Goal: Task Accomplishment & Management: Use online tool/utility

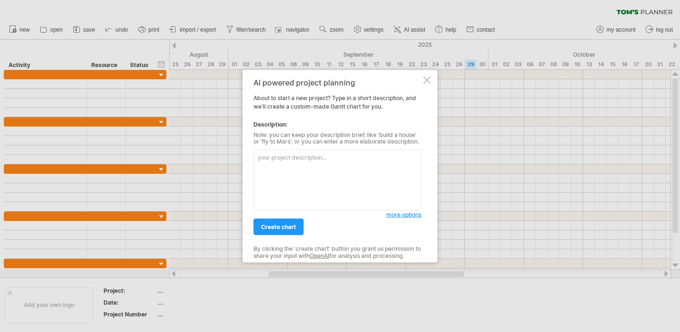
paste textarea "Lorem 8 – Ipsumdo & Sitametconsect 📅 Adipiscin → Elitsed 1115 Doeius : Tempori …"
type textarea "Lorem 8 – Ipsumdo & Sitametconsect 📅 Adipiscin → Elitsed 1115 Doeius : Tempori …"
click at [267, 229] on span "create chart" at bounding box center [278, 227] width 35 height 7
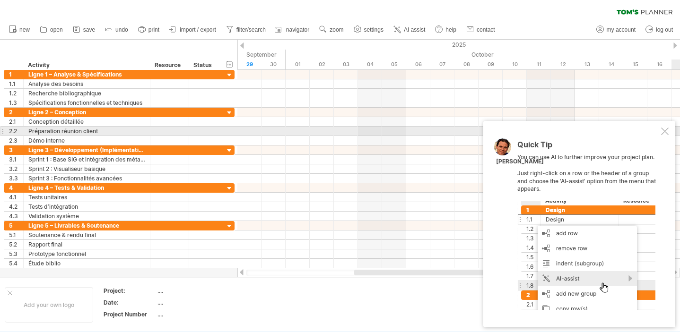
click at [662, 132] on div at bounding box center [665, 132] width 8 height 8
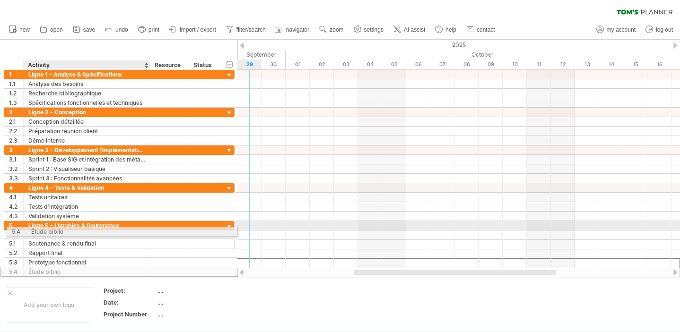
drag, startPoint x: 62, startPoint y: 264, endPoint x: 62, endPoint y: 230, distance: 34.0
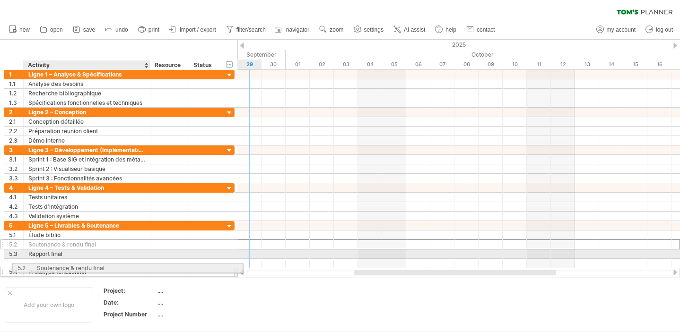
drag, startPoint x: 58, startPoint y: 244, endPoint x: 62, endPoint y: 267, distance: 23.2
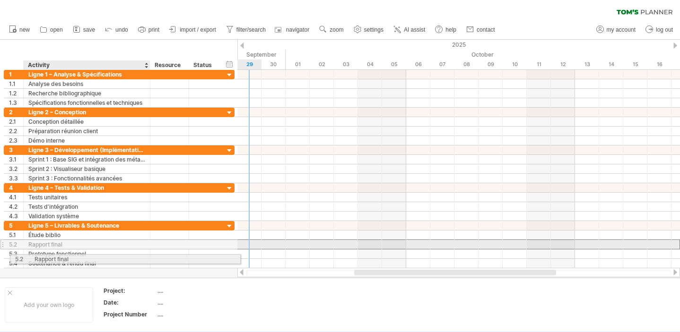
drag, startPoint x: 56, startPoint y: 245, endPoint x: 60, endPoint y: 258, distance: 13.3
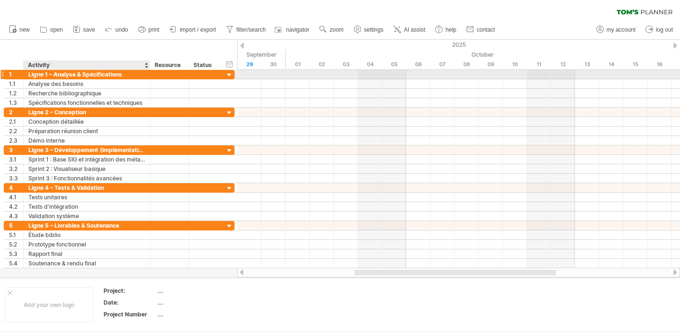
click at [113, 73] on div "Ligne 1 – Analyse & Spécifications" at bounding box center [86, 74] width 117 height 9
click at [127, 73] on input "**********" at bounding box center [86, 74] width 117 height 9
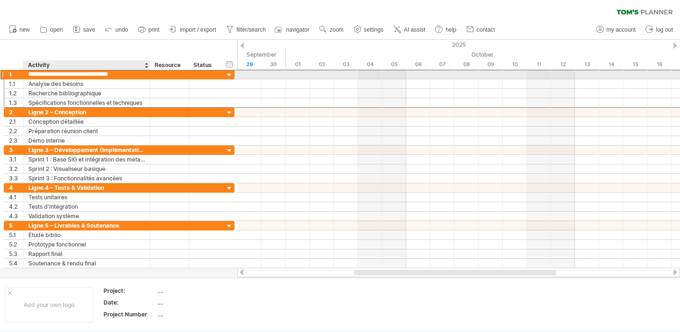
click at [127, 73] on input "**********" at bounding box center [86, 74] width 117 height 9
click at [137, 75] on input "**********" at bounding box center [86, 74] width 117 height 9
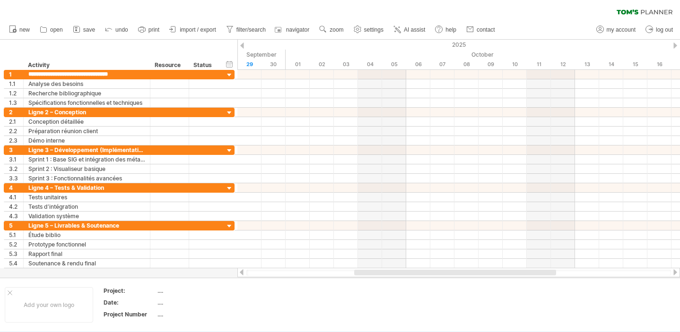
click at [675, 46] on div at bounding box center [675, 46] width 4 height 6
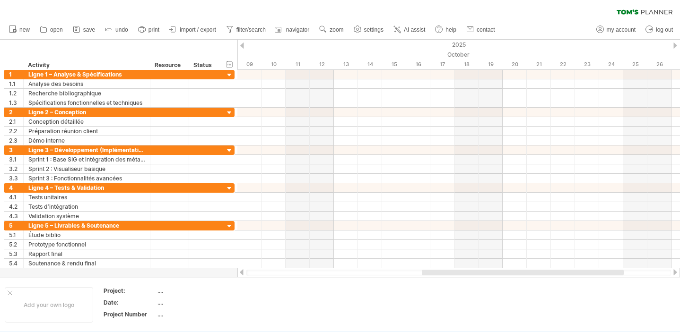
click at [675, 46] on div at bounding box center [675, 46] width 4 height 6
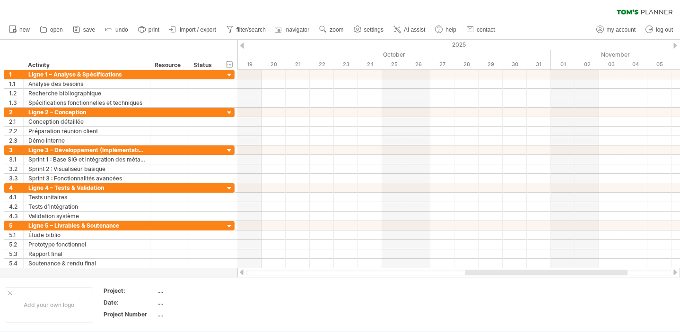
click at [675, 46] on div at bounding box center [675, 46] width 4 height 6
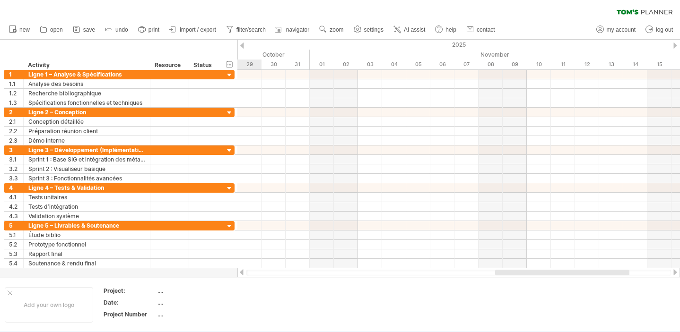
click at [675, 46] on div at bounding box center [675, 46] width 4 height 6
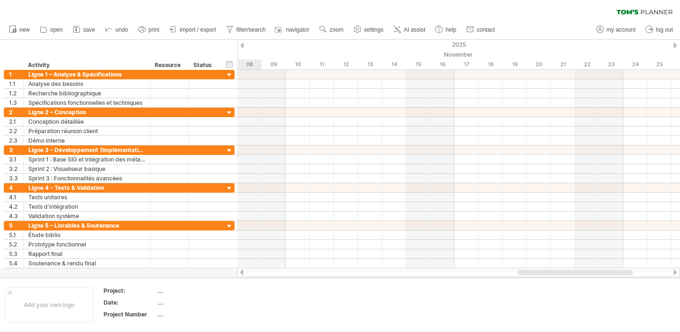
click at [675, 46] on div at bounding box center [675, 46] width 4 height 6
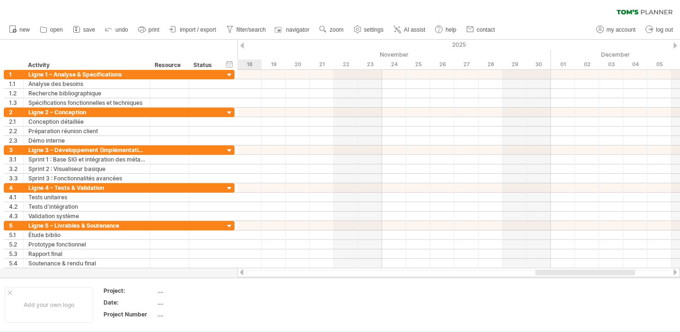
click at [675, 46] on div at bounding box center [675, 46] width 4 height 6
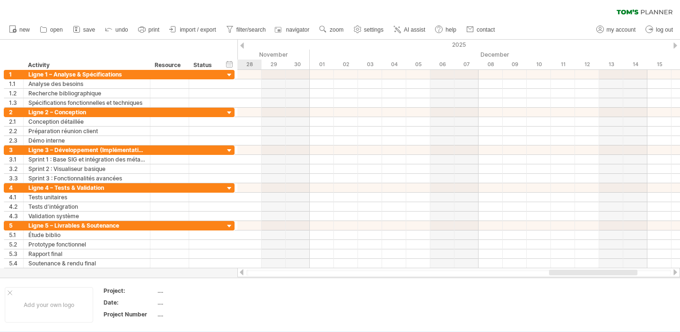
click at [675, 46] on div at bounding box center [675, 46] width 4 height 6
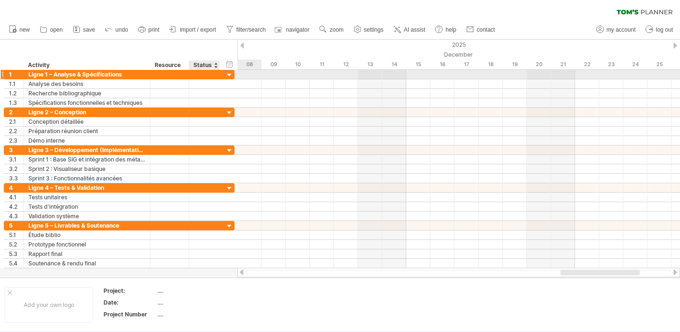
click at [223, 76] on div "**********" at bounding box center [119, 74] width 231 height 9
click at [228, 76] on div at bounding box center [229, 75] width 9 height 9
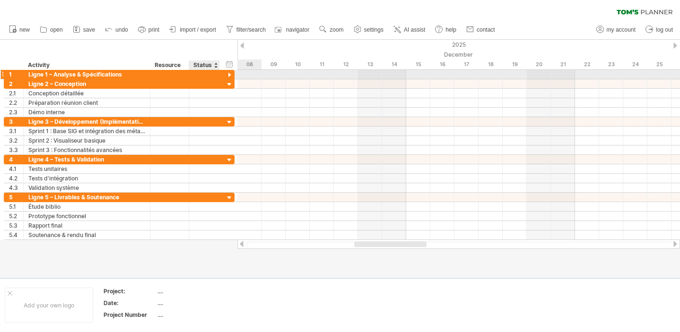
click at [228, 76] on div at bounding box center [229, 75] width 9 height 9
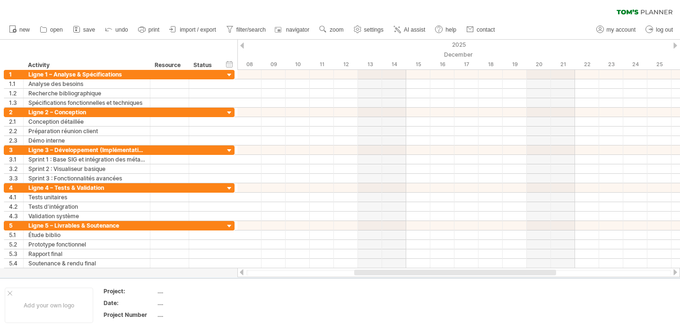
click at [241, 46] on div at bounding box center [242, 46] width 4 height 6
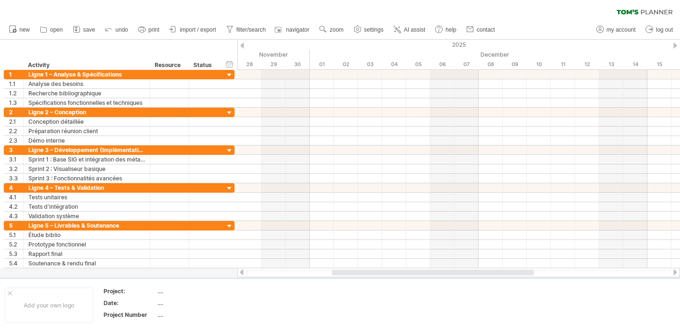
click at [241, 46] on div at bounding box center [242, 46] width 4 height 6
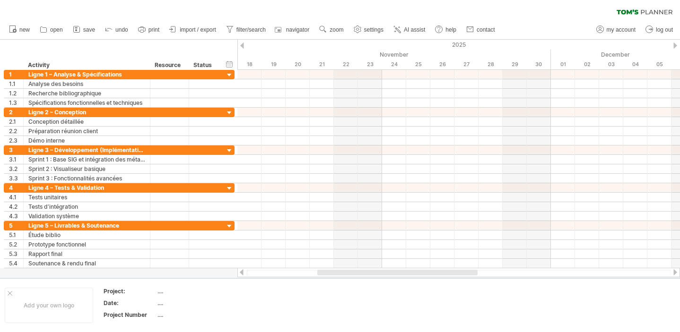
click at [241, 46] on div at bounding box center [242, 46] width 4 height 6
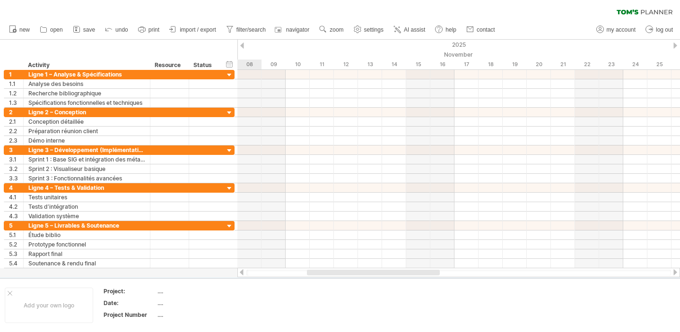
click at [241, 46] on div at bounding box center [242, 46] width 4 height 6
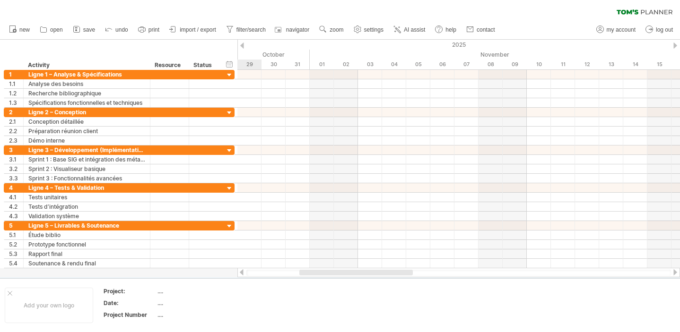
click at [241, 46] on div at bounding box center [242, 46] width 4 height 6
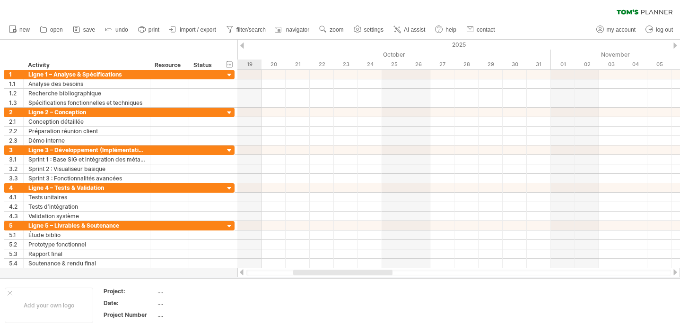
click at [241, 46] on div at bounding box center [242, 46] width 4 height 6
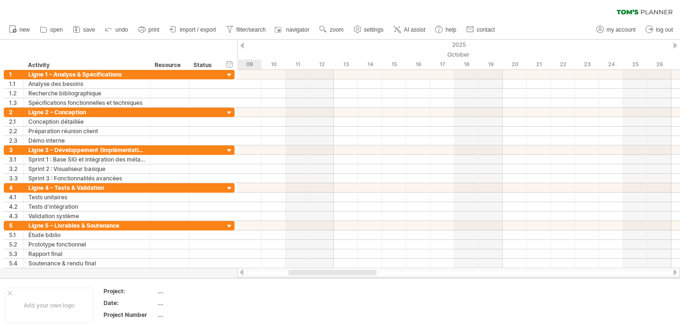
click at [241, 46] on div at bounding box center [242, 46] width 4 height 6
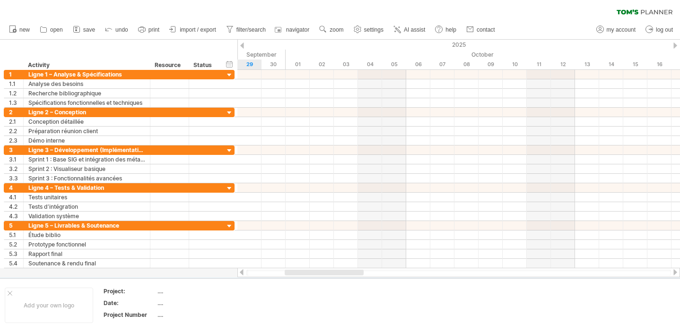
click at [241, 46] on div at bounding box center [242, 46] width 4 height 6
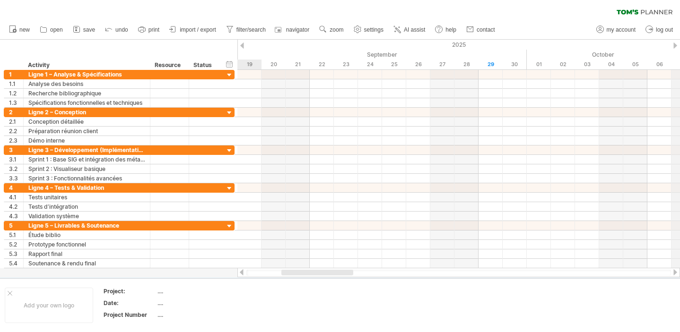
click at [676, 46] on div at bounding box center [675, 46] width 4 height 6
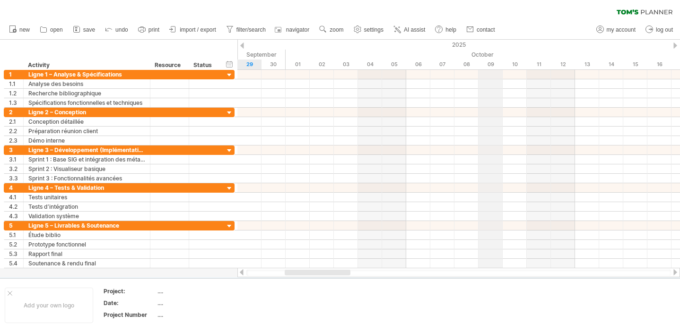
click at [481, 53] on div "October" at bounding box center [659, 55] width 747 height 10
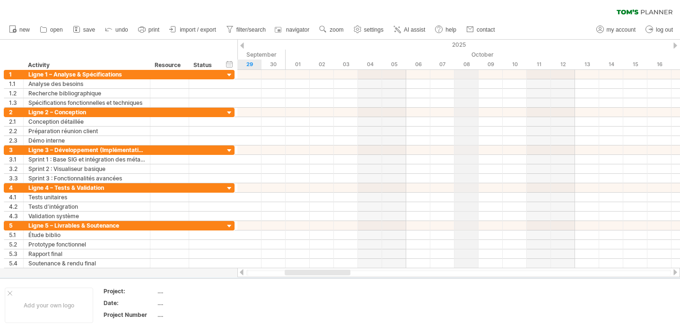
click at [465, 44] on div "2025" at bounding box center [599, 45] width 2122 height 10
click at [367, 28] on span "settings" at bounding box center [373, 29] width 19 height 7
select select "*"
select select "**"
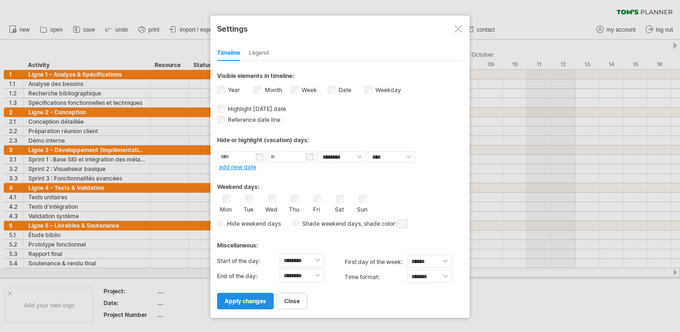
click at [248, 298] on span "apply changes" at bounding box center [246, 301] width 42 height 7
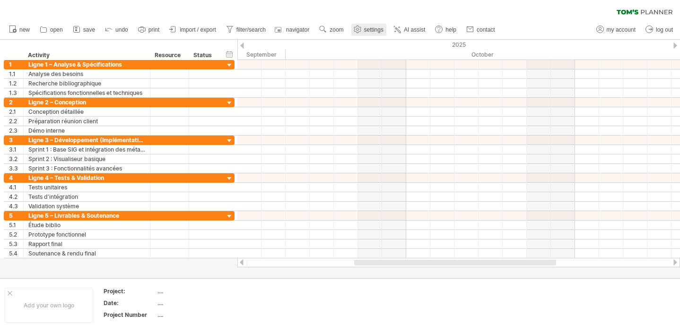
click at [375, 28] on span "settings" at bounding box center [373, 29] width 19 height 7
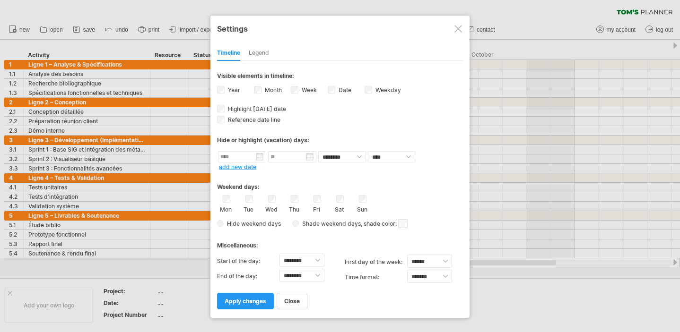
click at [262, 56] on div "Legend" at bounding box center [259, 53] width 20 height 15
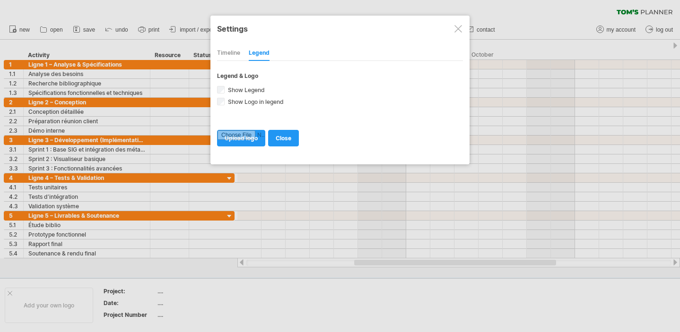
click at [238, 57] on div "Timeline" at bounding box center [228, 53] width 23 height 15
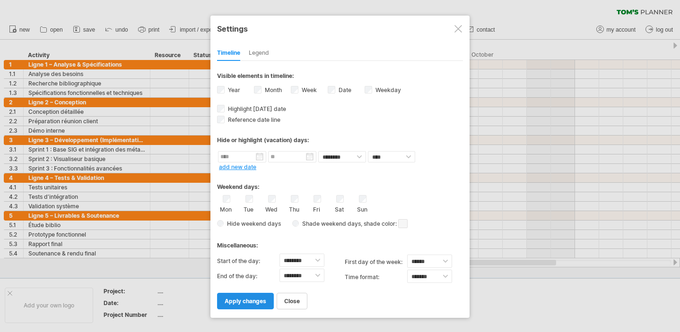
click at [248, 303] on link "apply changes" at bounding box center [245, 301] width 57 height 17
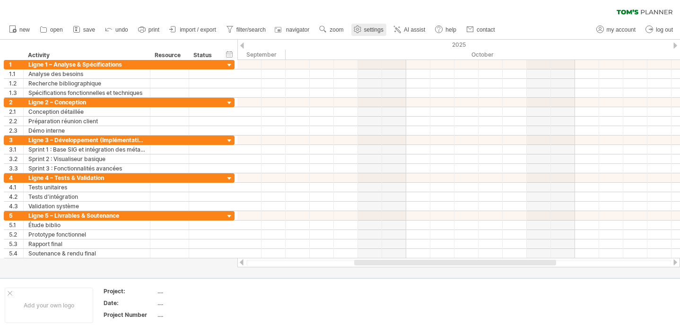
click at [368, 29] on span "settings" at bounding box center [373, 29] width 19 height 7
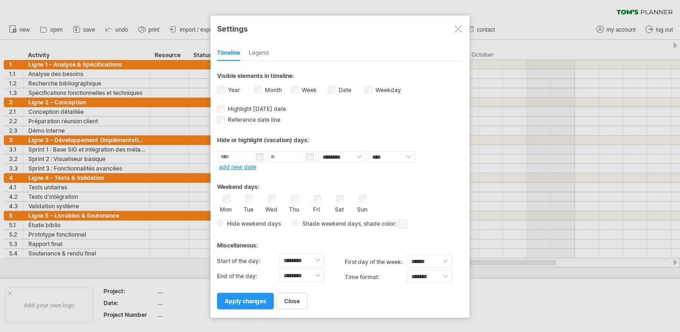
click at [335, 86] on div "Date visibility of date Currently there is not enough space horizontally to dis…" at bounding box center [346, 91] width 37 height 13
click at [330, 94] on div "Date visibility of date Currently there is not enough space horizontally to dis…" at bounding box center [346, 91] width 37 height 13
click at [237, 298] on span "apply changes" at bounding box center [246, 301] width 42 height 7
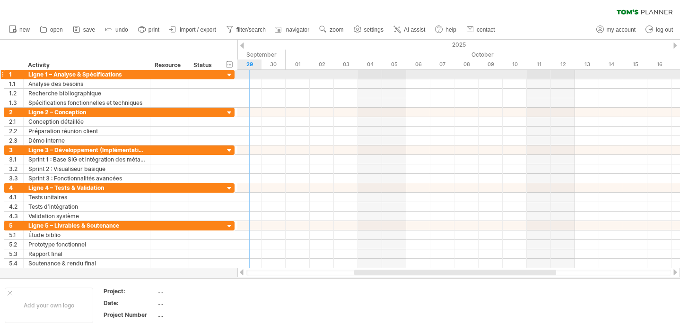
click at [247, 75] on div at bounding box center [458, 74] width 443 height 9
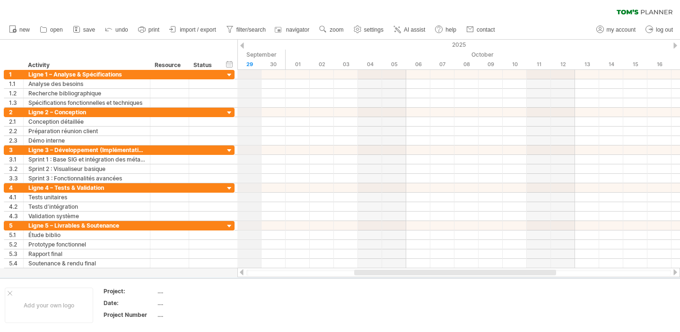
click at [248, 61] on div "29" at bounding box center [249, 65] width 24 height 10
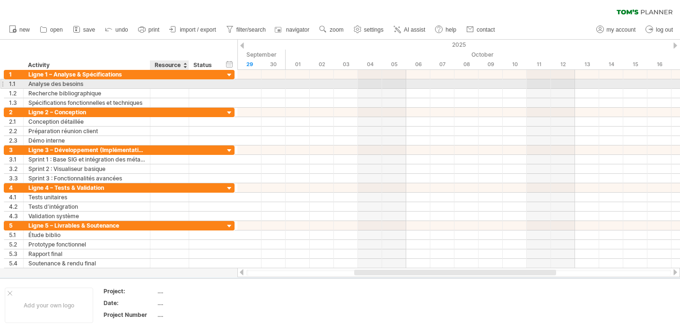
click at [175, 83] on div at bounding box center [169, 83] width 29 height 9
click at [248, 86] on div at bounding box center [458, 84] width 443 height 10
click at [119, 86] on div "Analyse des besoins" at bounding box center [86, 83] width 117 height 9
click at [119, 86] on input "**********" at bounding box center [86, 83] width 117 height 9
click at [255, 80] on div at bounding box center [458, 83] width 443 height 9
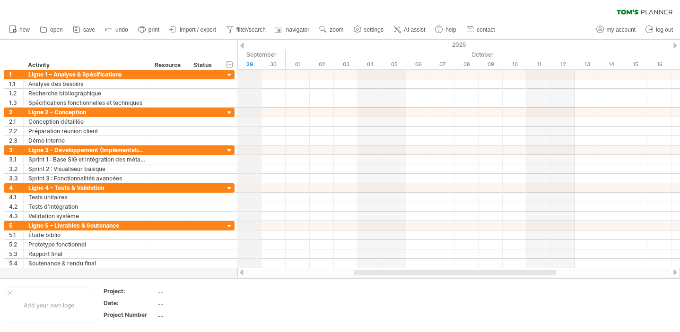
click at [251, 66] on div "29" at bounding box center [249, 65] width 24 height 10
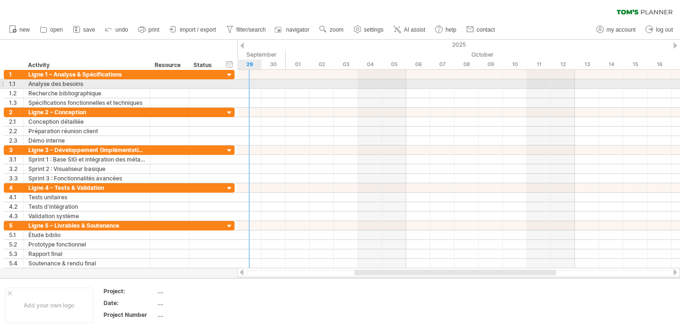
click at [249, 82] on div at bounding box center [458, 83] width 443 height 9
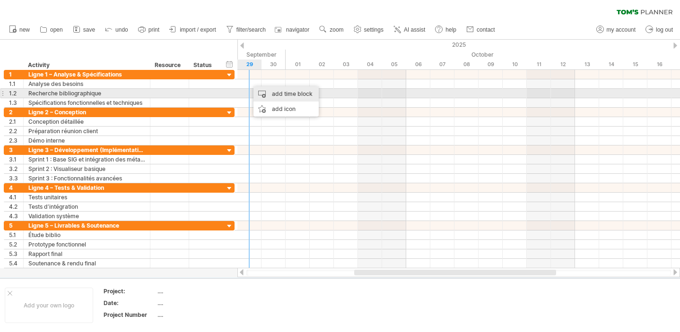
click at [280, 93] on div "add time block" at bounding box center [285, 94] width 65 height 15
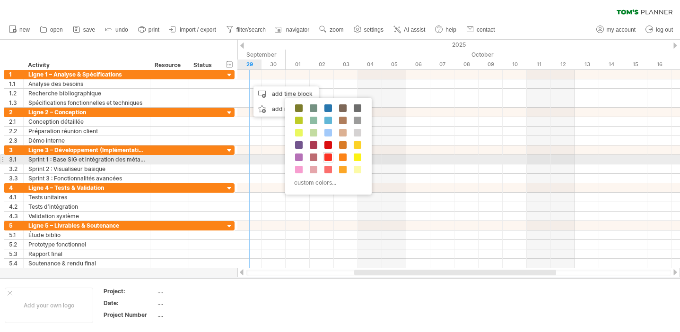
click at [330, 156] on span at bounding box center [328, 158] width 8 height 8
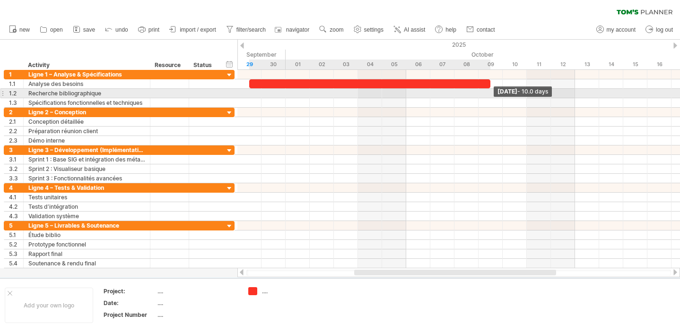
drag, startPoint x: 272, startPoint y: 84, endPoint x: 492, endPoint y: 90, distance: 220.4
click at [492, 90] on div "[DATE] - 10.0 days" at bounding box center [458, 169] width 443 height 199
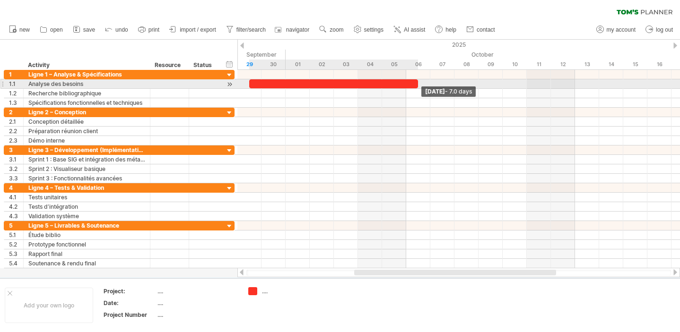
drag, startPoint x: 489, startPoint y: 84, endPoint x: 419, endPoint y: 87, distance: 70.0
click at [419, 87] on span at bounding box center [418, 83] width 4 height 9
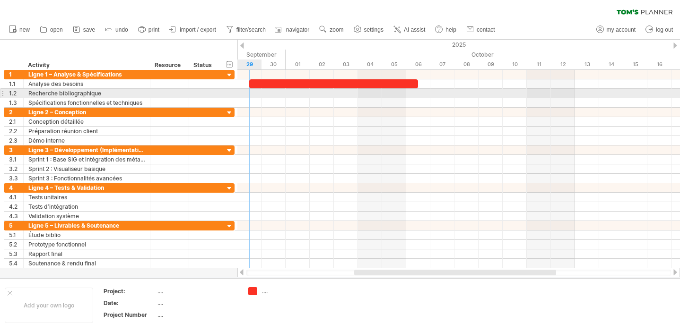
click at [250, 93] on div at bounding box center [458, 93] width 443 height 9
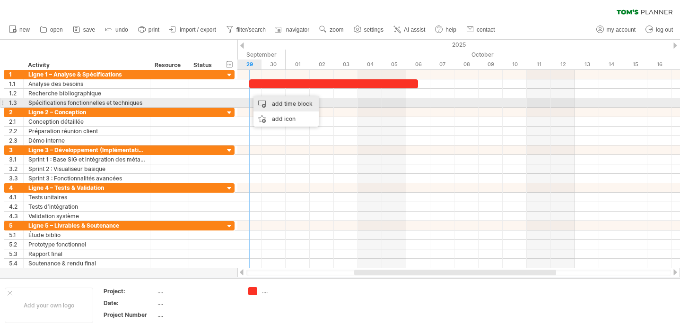
click at [265, 100] on div "add time block" at bounding box center [285, 103] width 65 height 15
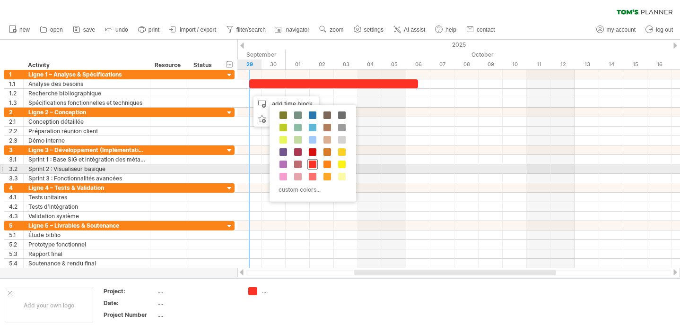
click at [316, 165] on span at bounding box center [313, 165] width 8 height 8
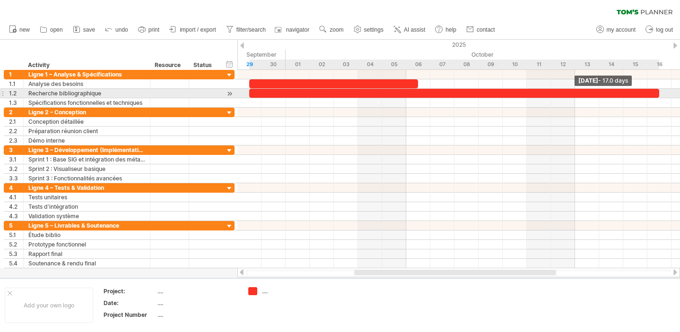
drag, startPoint x: 272, startPoint y: 94, endPoint x: 661, endPoint y: 94, distance: 388.6
click at [661, 94] on div "[DATE] - 17.0 days" at bounding box center [458, 169] width 443 height 199
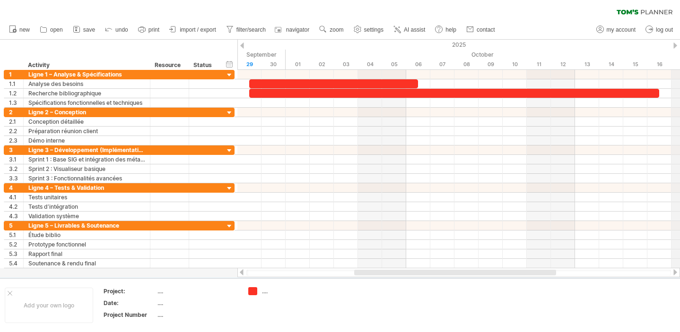
click at [672, 43] on div "2025" at bounding box center [599, 45] width 2122 height 10
click at [672, 45] on div "2025" at bounding box center [599, 45] width 2122 height 10
click at [674, 43] on div at bounding box center [675, 46] width 4 height 6
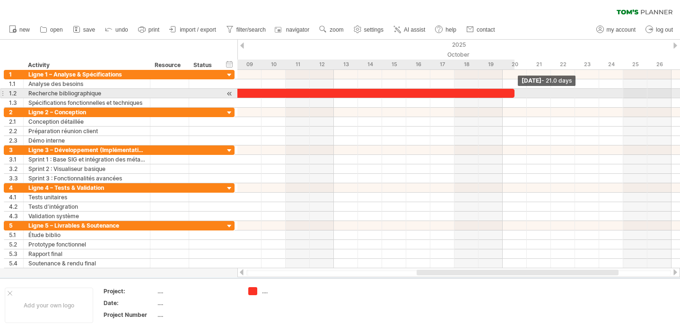
drag, startPoint x: 416, startPoint y: 92, endPoint x: 510, endPoint y: 94, distance: 94.1
click at [510, 94] on div at bounding box center [261, 93] width 506 height 9
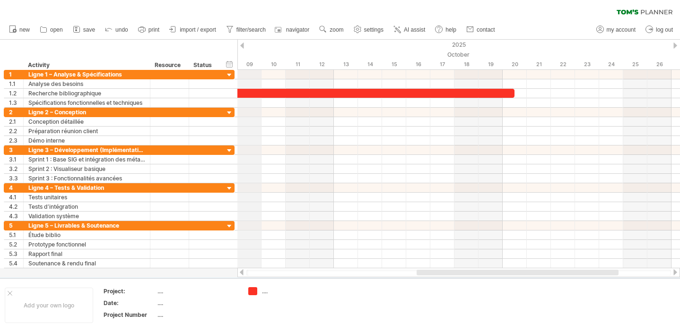
click at [239, 42] on div "2025" at bounding box center [358, 45] width 2122 height 10
click at [243, 45] on div at bounding box center [242, 46] width 4 height 6
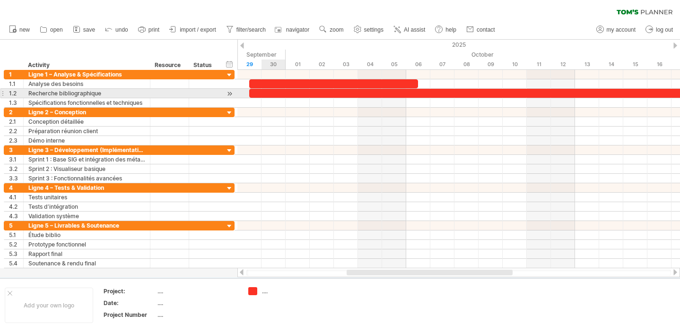
click at [276, 91] on div at bounding box center [502, 93] width 506 height 9
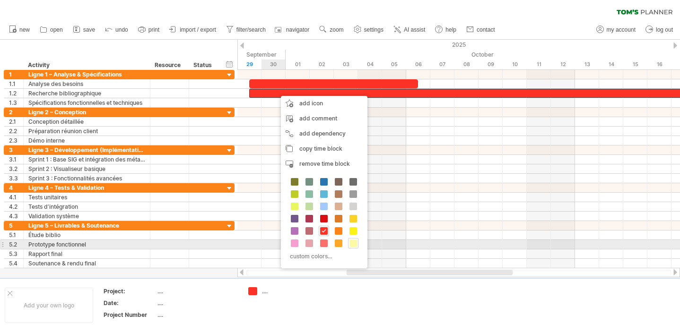
click at [355, 243] on span at bounding box center [353, 244] width 8 height 8
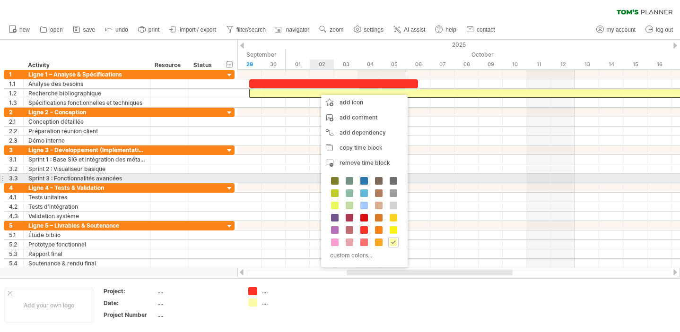
click at [361, 179] on span at bounding box center [364, 181] width 8 height 8
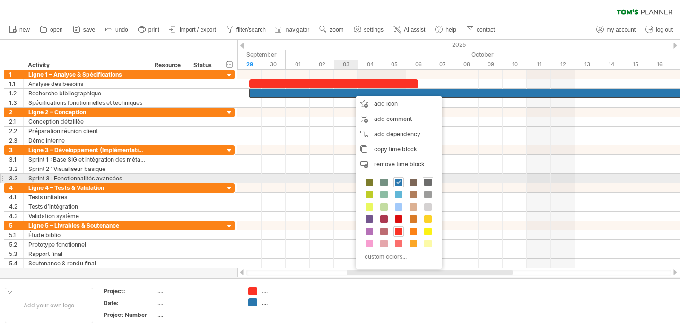
click at [428, 182] on span at bounding box center [428, 183] width 8 height 8
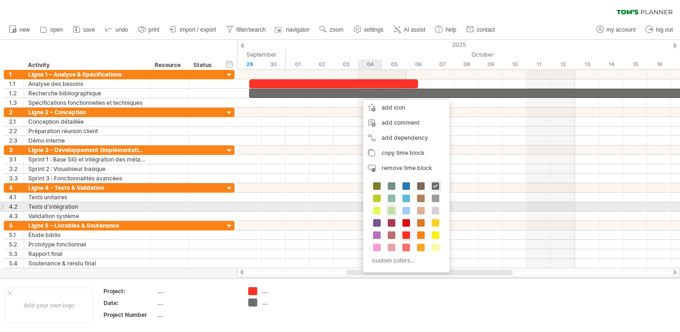
click at [390, 210] on span at bounding box center [392, 211] width 8 height 8
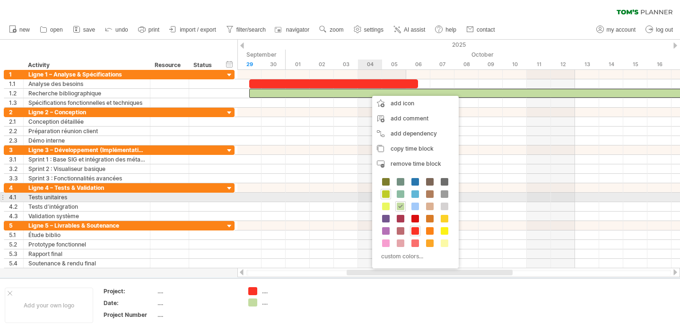
click at [390, 193] on div at bounding box center [386, 194] width 10 height 10
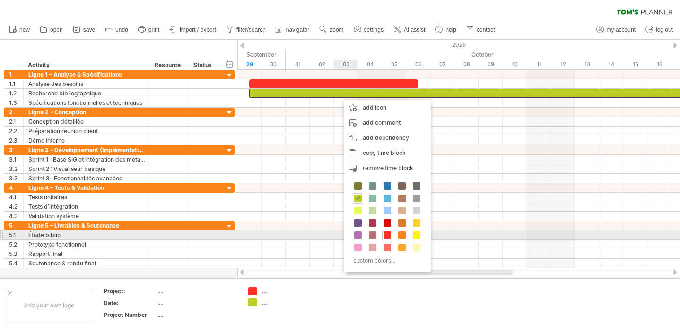
click at [358, 234] on span at bounding box center [358, 236] width 8 height 8
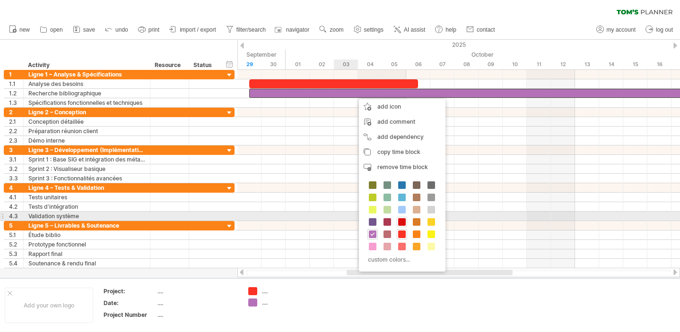
click at [400, 221] on span at bounding box center [402, 222] width 8 height 8
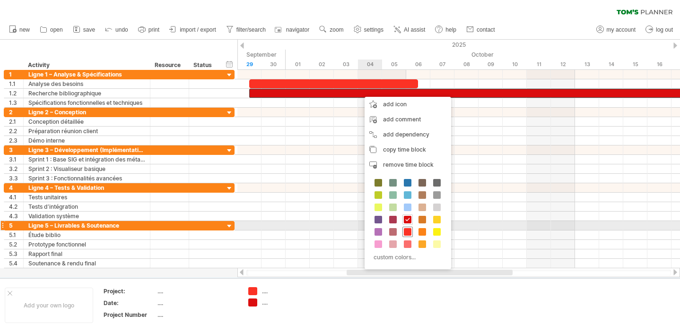
click at [409, 231] on span at bounding box center [408, 232] width 8 height 8
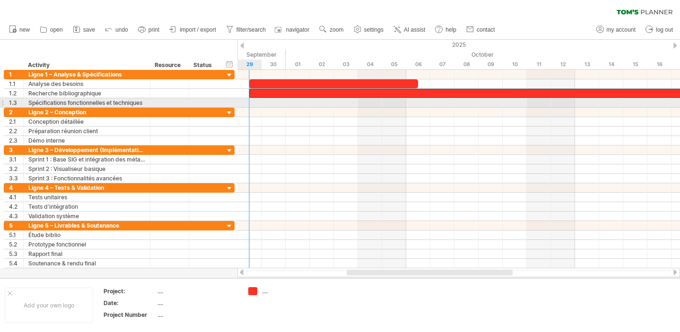
click at [259, 104] on div at bounding box center [458, 102] width 443 height 9
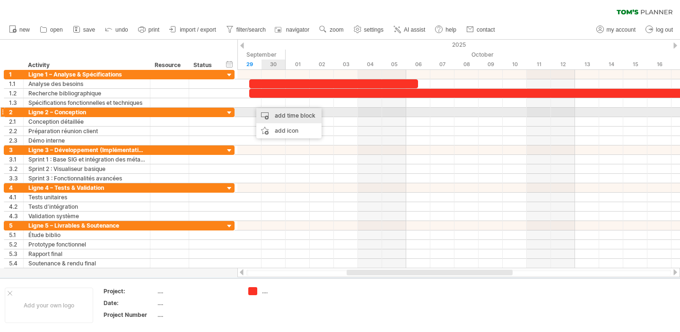
click at [278, 115] on div "add time block" at bounding box center [288, 115] width 65 height 15
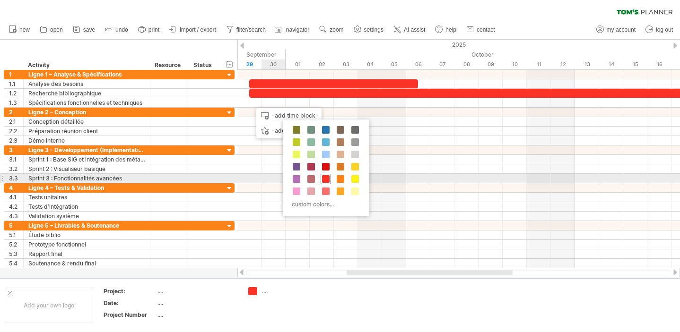
click at [324, 179] on span at bounding box center [326, 179] width 8 height 8
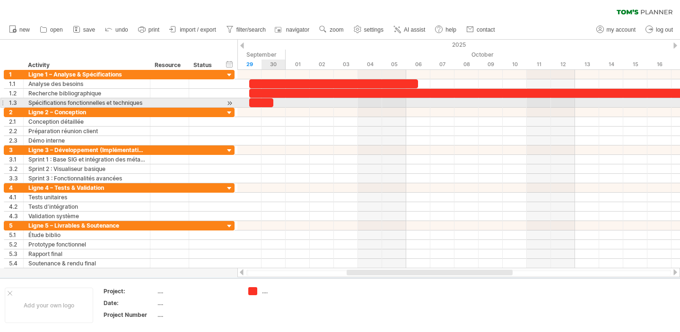
click at [265, 102] on div at bounding box center [261, 102] width 24 height 9
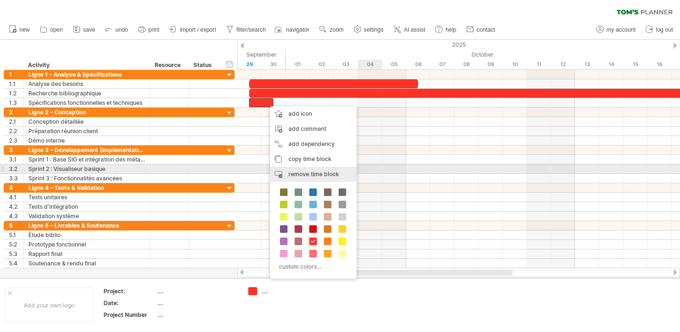
click at [317, 173] on span "remove time block" at bounding box center [313, 174] width 51 height 7
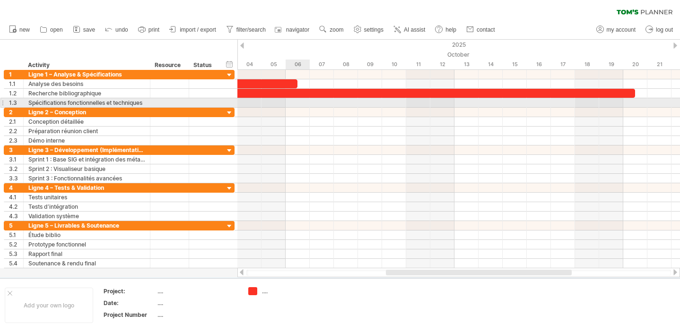
click at [295, 102] on div at bounding box center [458, 102] width 443 height 9
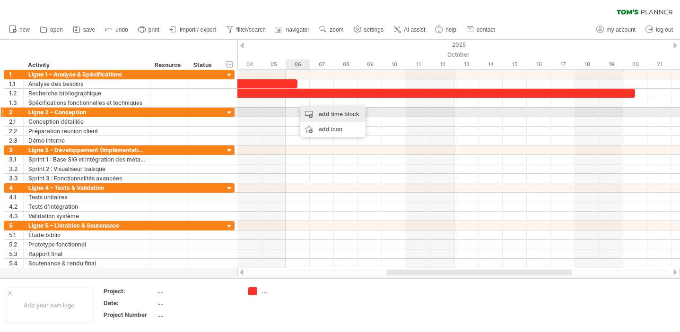
click at [318, 114] on div "add time block" at bounding box center [332, 114] width 65 height 15
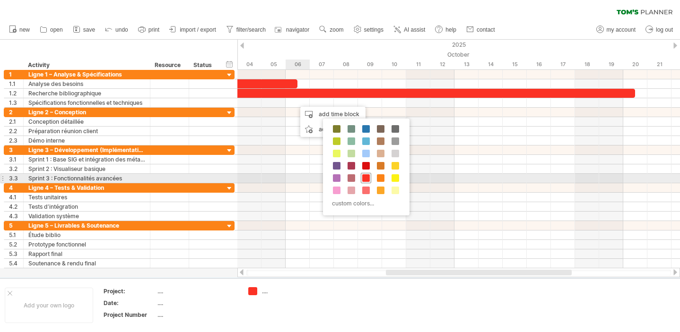
click at [365, 176] on span at bounding box center [366, 178] width 8 height 8
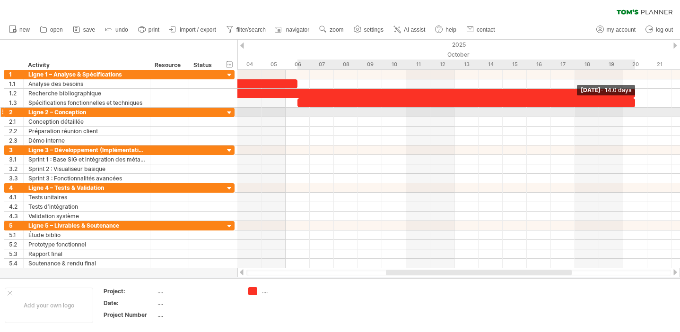
drag, startPoint x: 321, startPoint y: 102, endPoint x: 631, endPoint y: 110, distance: 310.2
click at [631, 110] on div "[DATE] - 14.0 days [DATE]" at bounding box center [458, 169] width 443 height 199
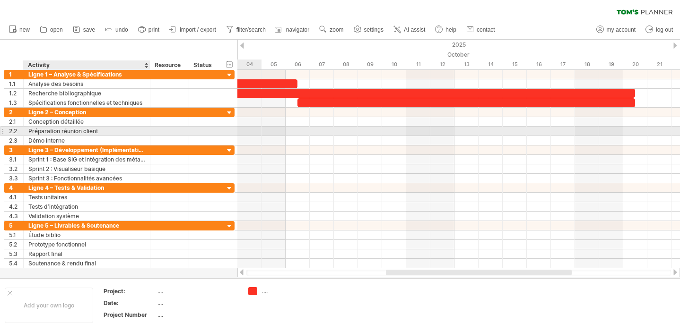
click at [80, 131] on div "Préparation réunion client" at bounding box center [86, 131] width 117 height 9
click at [80, 131] on input "**********" at bounding box center [86, 131] width 117 height 9
click at [91, 133] on input "**********" at bounding box center [86, 131] width 117 height 9
click at [106, 130] on input "**********" at bounding box center [86, 131] width 117 height 9
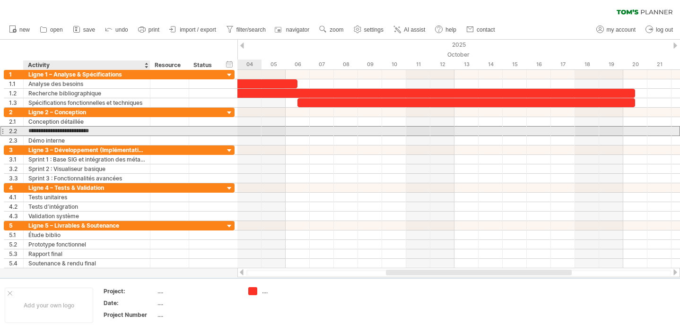
click at [62, 131] on input "**********" at bounding box center [86, 131] width 117 height 9
type input "**********"
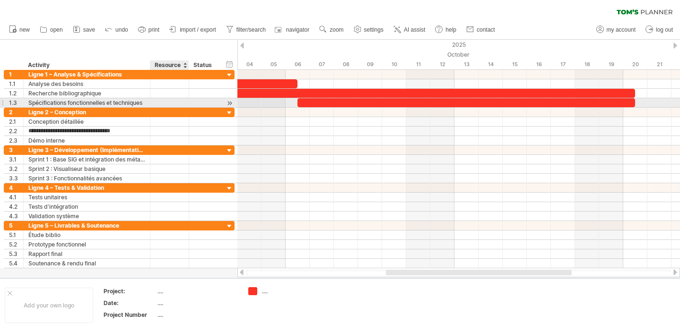
click at [156, 104] on div at bounding box center [169, 102] width 29 height 9
click at [172, 104] on div at bounding box center [169, 102] width 29 height 9
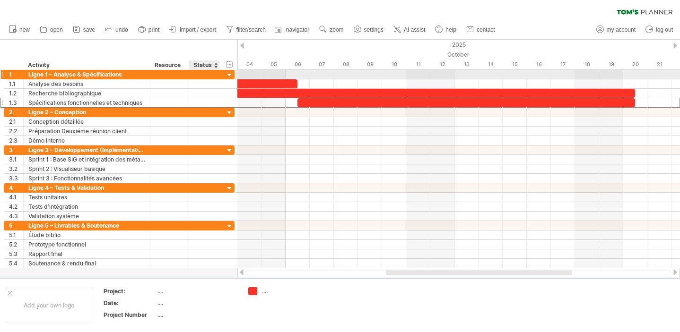
click at [227, 74] on div at bounding box center [229, 75] width 9 height 9
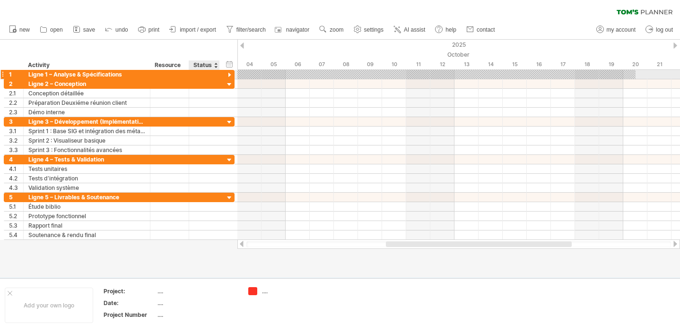
click at [227, 74] on div at bounding box center [229, 75] width 9 height 9
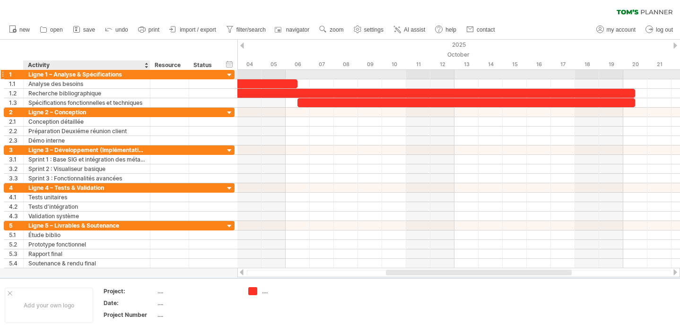
click at [104, 74] on div "Ligne 1 – Analyse & Spécifications" at bounding box center [86, 74] width 117 height 9
click at [128, 78] on input "**********" at bounding box center [86, 74] width 117 height 9
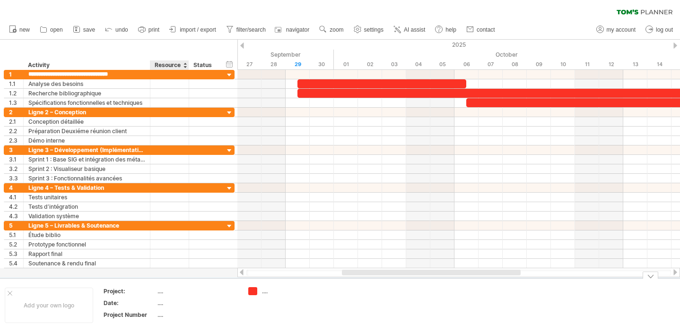
click at [161, 291] on div "...." at bounding box center [196, 291] width 79 height 8
click at [259, 292] on div "...." at bounding box center [280, 291] width 65 height 8
click at [267, 291] on div "...." at bounding box center [288, 291] width 52 height 8
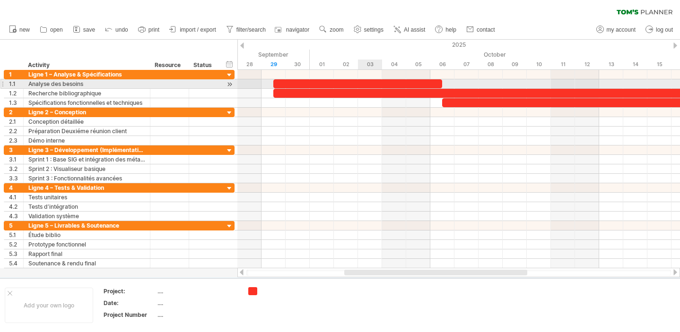
click at [359, 81] on div at bounding box center [357, 83] width 169 height 9
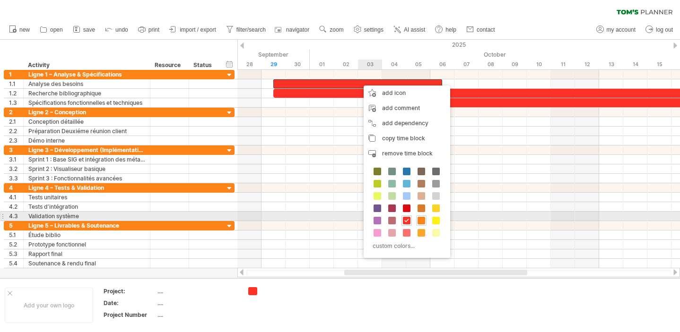
click at [420, 220] on span at bounding box center [421, 221] width 8 height 8
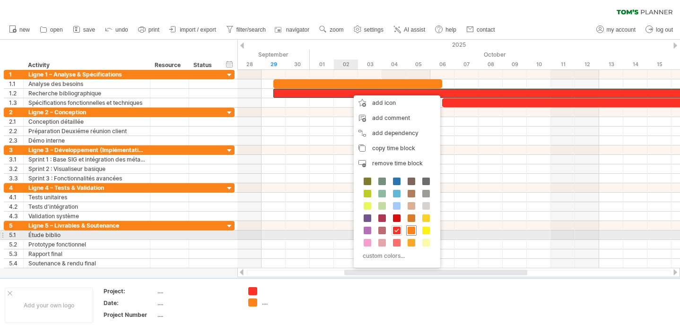
click at [412, 234] on span at bounding box center [412, 231] width 8 height 8
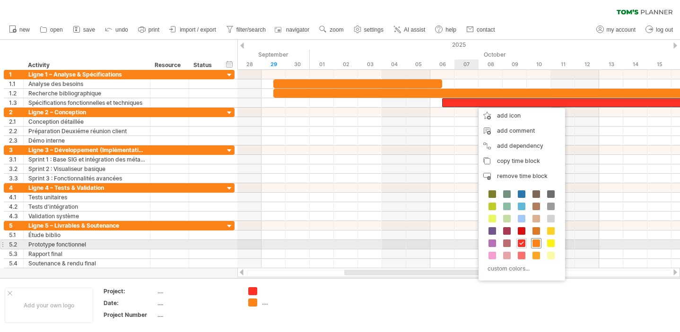
click at [534, 245] on span at bounding box center [536, 244] width 8 height 8
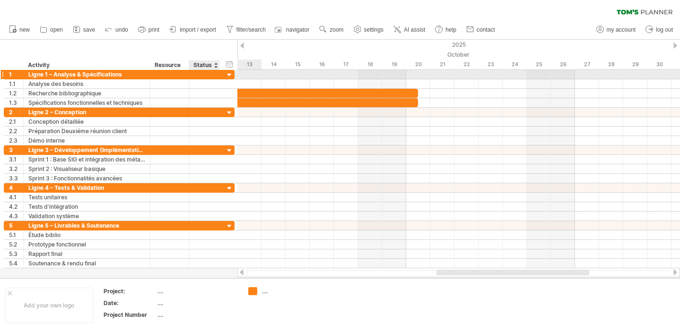
click at [226, 77] on div at bounding box center [229, 75] width 9 height 9
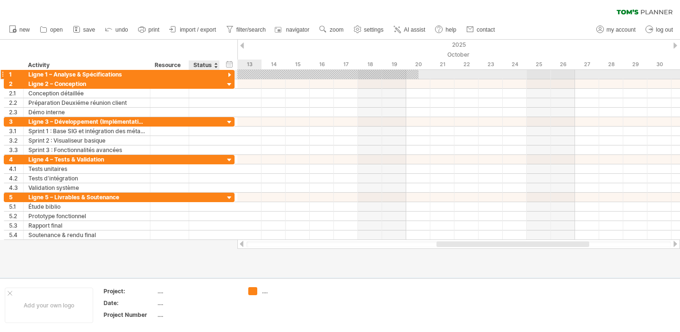
click at [226, 77] on div at bounding box center [229, 75] width 9 height 9
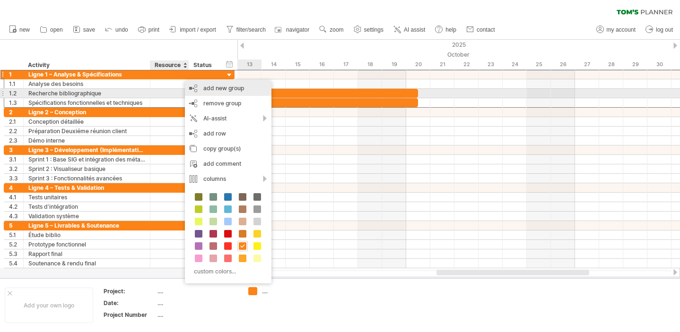
click at [222, 89] on div "add new group" at bounding box center [228, 88] width 87 height 15
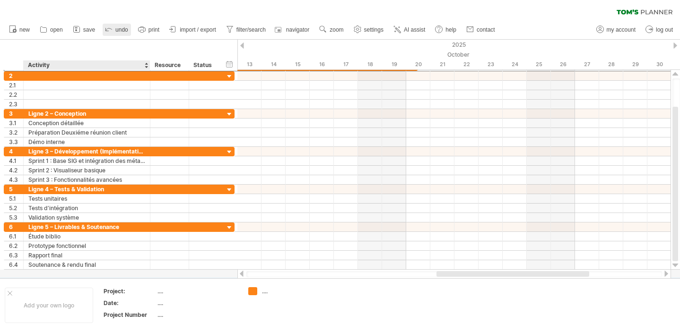
click at [119, 34] on link "undo" at bounding box center [117, 30] width 28 height 12
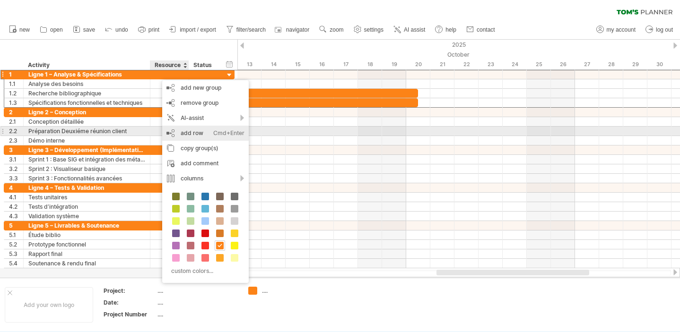
click at [204, 134] on div "add row Ctrl+Enter Cmd+Enter" at bounding box center [205, 133] width 87 height 15
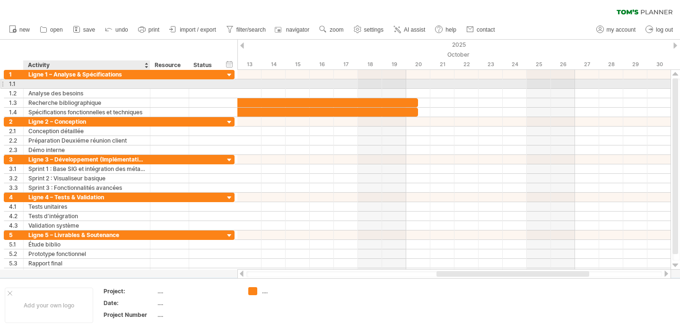
click at [82, 87] on div at bounding box center [86, 83] width 117 height 9
click at [82, 87] on input "text" at bounding box center [86, 83] width 117 height 9
type input "**********"
click at [113, 81] on div "Rencontre client" at bounding box center [86, 83] width 117 height 9
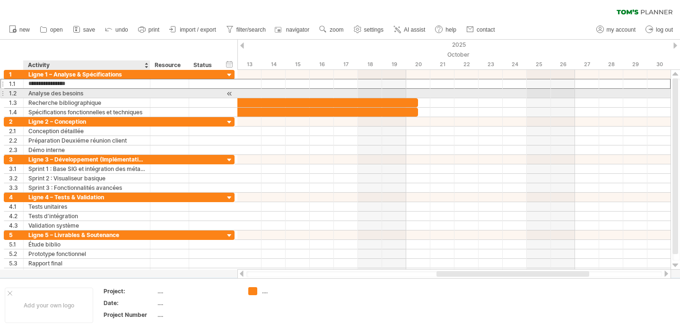
drag, startPoint x: 104, startPoint y: 83, endPoint x: 104, endPoint y: 96, distance: 12.8
click at [104, 96] on div "**********" at bounding box center [119, 93] width 231 height 47
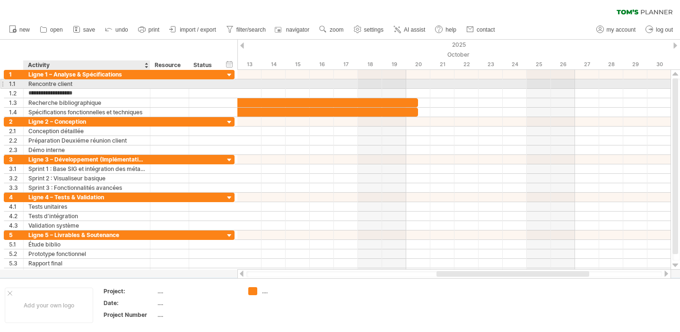
click at [144, 84] on div "Rencontre client" at bounding box center [86, 83] width 117 height 9
click at [20, 81] on div at bounding box center [22, 83] width 5 height 9
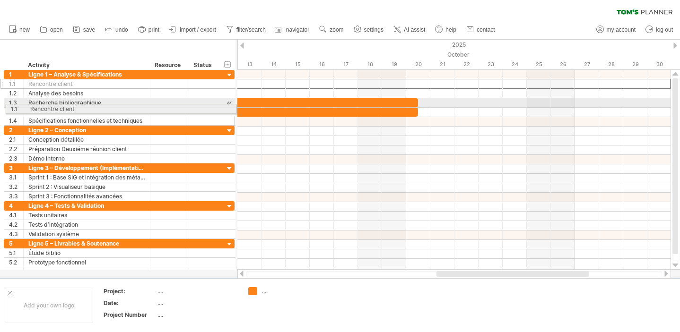
drag, startPoint x: 15, startPoint y: 84, endPoint x: 14, endPoint y: 107, distance: 23.7
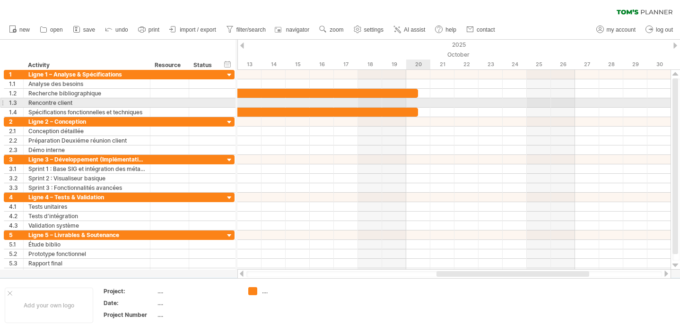
click at [413, 101] on div at bounding box center [453, 102] width 433 height 9
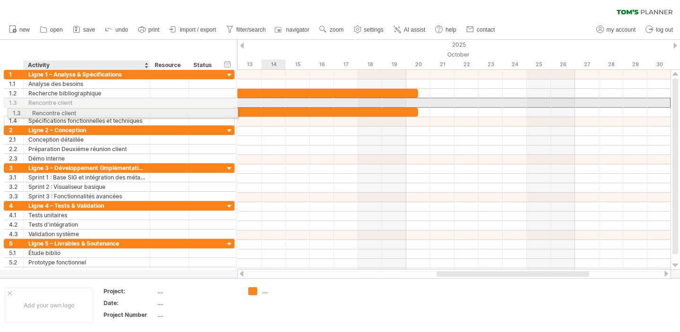
drag, startPoint x: 59, startPoint y: 101, endPoint x: 60, endPoint y: 112, distance: 10.9
click at [60, 112] on div "**********" at bounding box center [119, 98] width 231 height 56
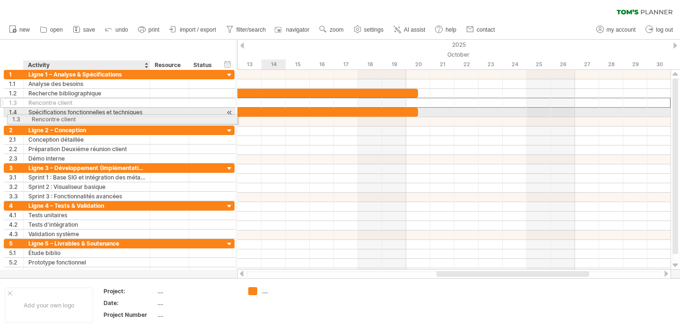
drag, startPoint x: 52, startPoint y: 103, endPoint x: 52, endPoint y: 118, distance: 15.1
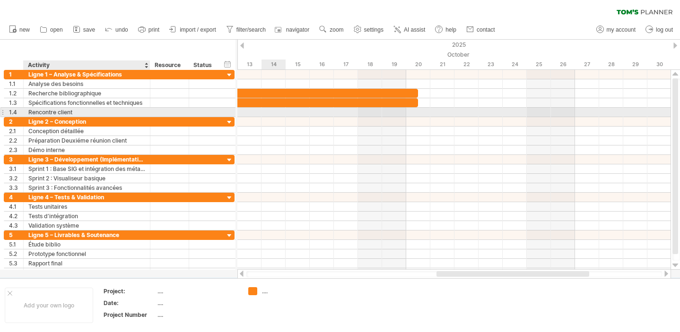
click at [128, 113] on div "Rencontre client" at bounding box center [86, 112] width 117 height 9
click at [416, 113] on div at bounding box center [453, 112] width 433 height 10
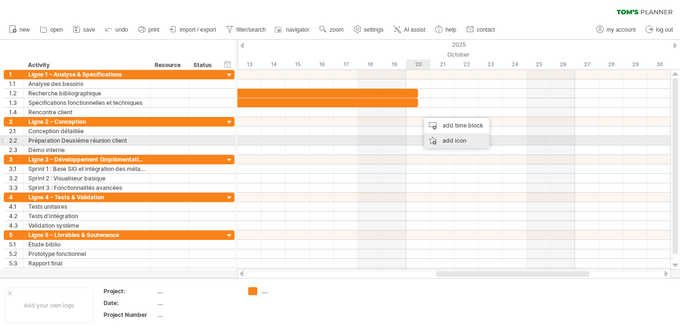
click at [448, 141] on div "add icon" at bounding box center [456, 140] width 65 height 15
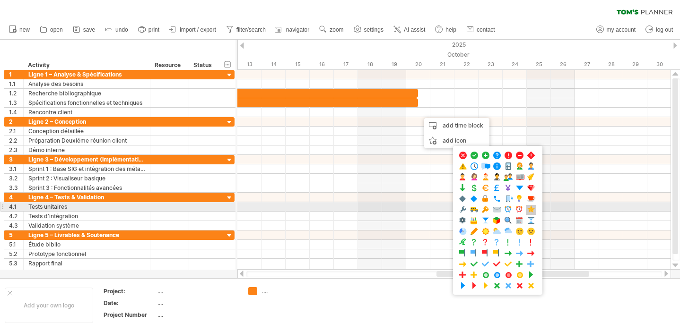
click at [528, 208] on span at bounding box center [530, 210] width 9 height 9
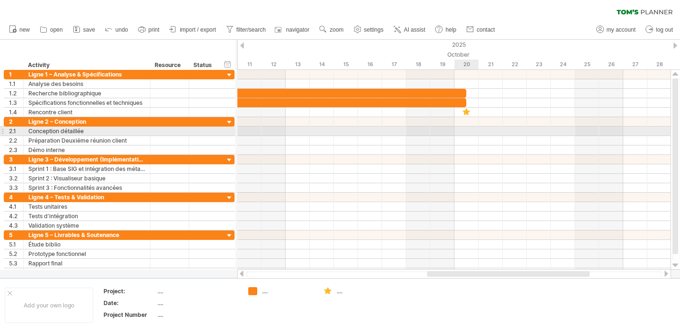
click at [464, 132] on div at bounding box center [453, 131] width 433 height 9
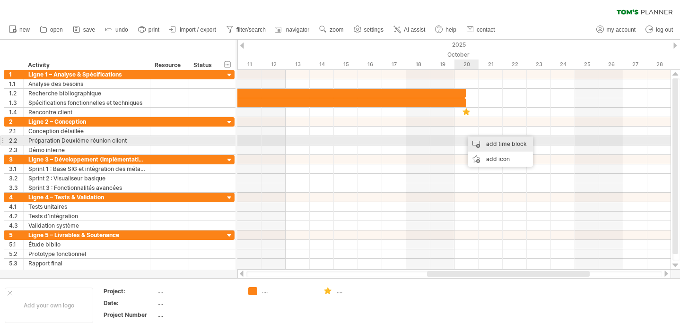
click at [484, 143] on div "add time block" at bounding box center [500, 144] width 65 height 15
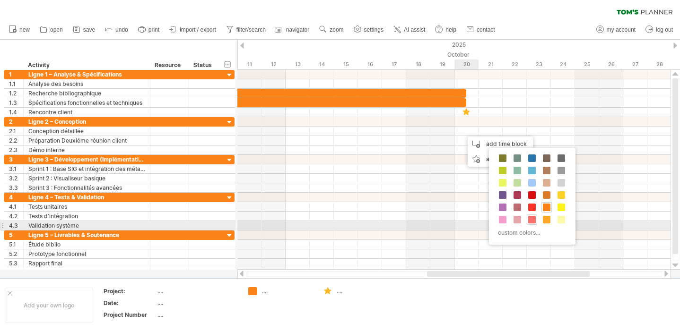
click at [531, 222] on span at bounding box center [532, 220] width 8 height 8
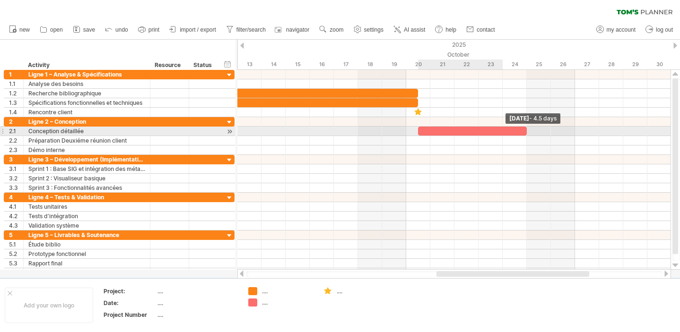
drag, startPoint x: 441, startPoint y: 130, endPoint x: 583, endPoint y: 129, distance: 142.3
click at [527, 129] on div at bounding box center [472, 131] width 109 height 9
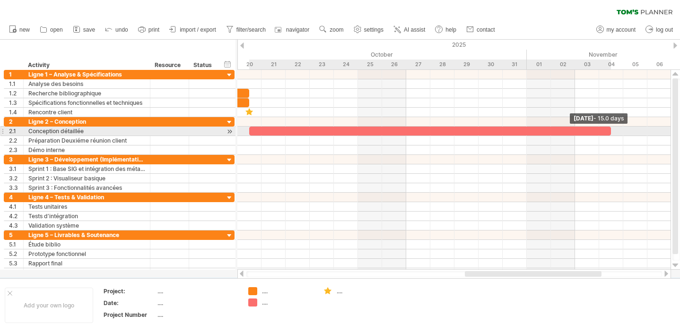
drag, startPoint x: 417, startPoint y: 131, endPoint x: 616, endPoint y: 133, distance: 200.0
click at [611, 133] on div at bounding box center [430, 131] width 362 height 9
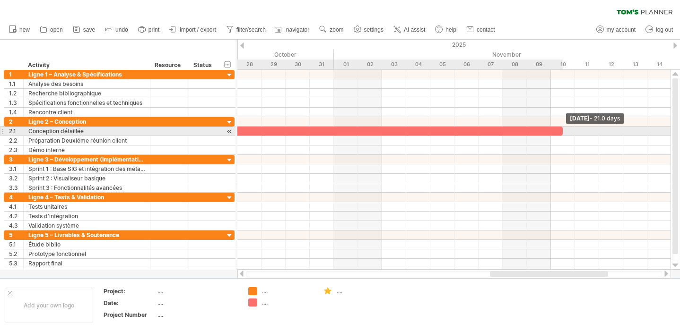
drag, startPoint x: 429, startPoint y: 131, endPoint x: 557, endPoint y: 132, distance: 127.7
click at [557, 132] on div at bounding box center [309, 131] width 506 height 9
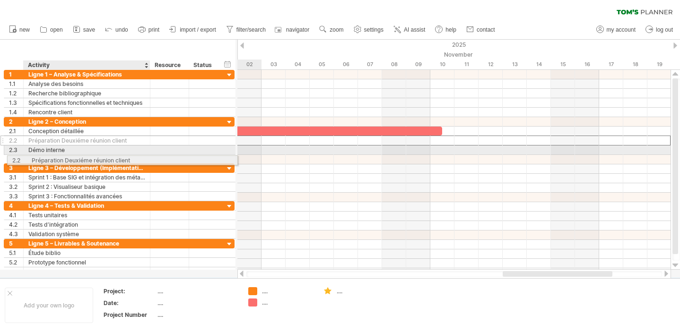
drag, startPoint x: 76, startPoint y: 140, endPoint x: 77, endPoint y: 159, distance: 18.9
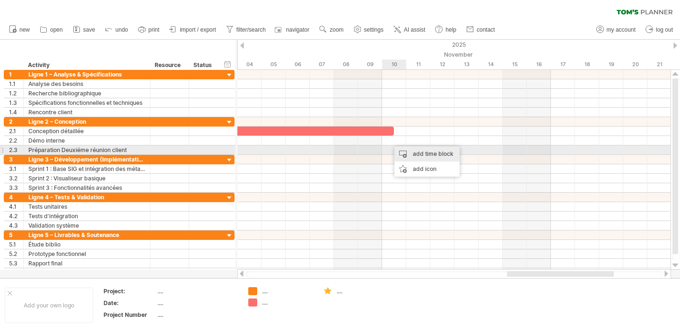
click at [413, 154] on div "add time block" at bounding box center [426, 154] width 65 height 15
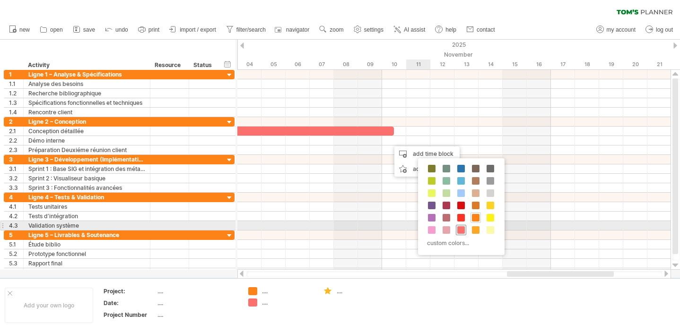
click at [460, 228] on span at bounding box center [461, 230] width 8 height 8
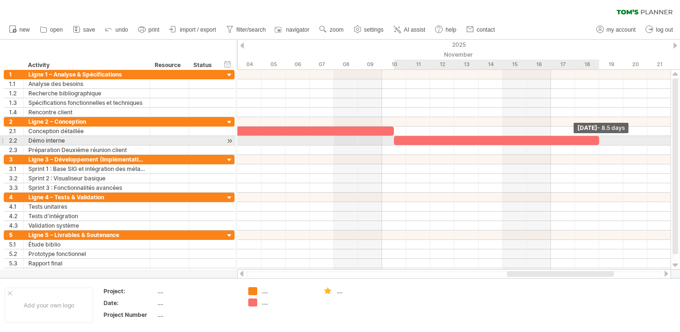
drag, startPoint x: 417, startPoint y: 140, endPoint x: 601, endPoint y: 141, distance: 184.4
click at [601, 141] on div "[DATE] - 8.5 days [DATE]" at bounding box center [453, 170] width 433 height 200
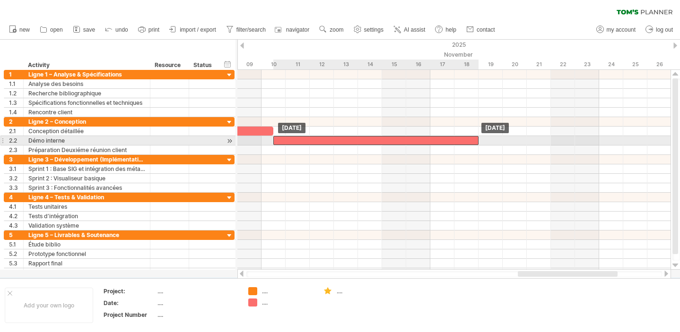
drag, startPoint x: 476, startPoint y: 139, endPoint x: 470, endPoint y: 138, distance: 5.8
click at [470, 138] on div at bounding box center [375, 140] width 205 height 9
drag, startPoint x: 478, startPoint y: 139, endPoint x: 443, endPoint y: 140, distance: 35.0
click at [443, 140] on span at bounding box center [442, 140] width 4 height 9
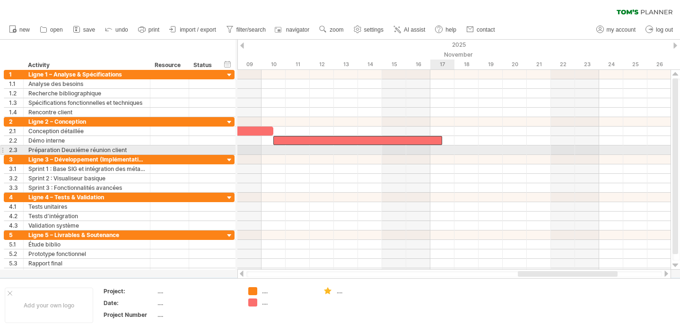
click at [443, 148] on div at bounding box center [453, 150] width 433 height 9
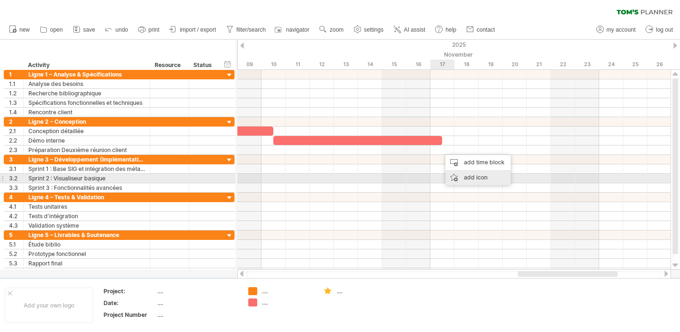
click at [461, 174] on div "add icon" at bounding box center [477, 177] width 65 height 15
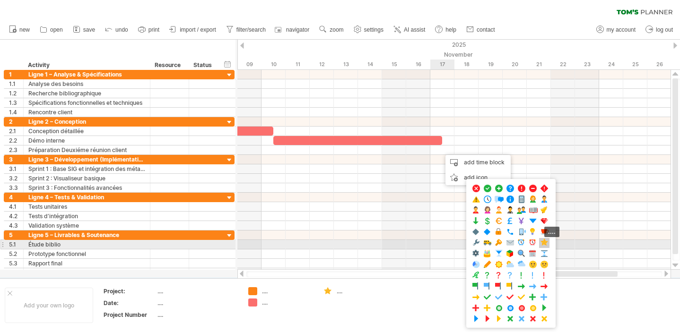
click at [545, 245] on span at bounding box center [543, 243] width 9 height 9
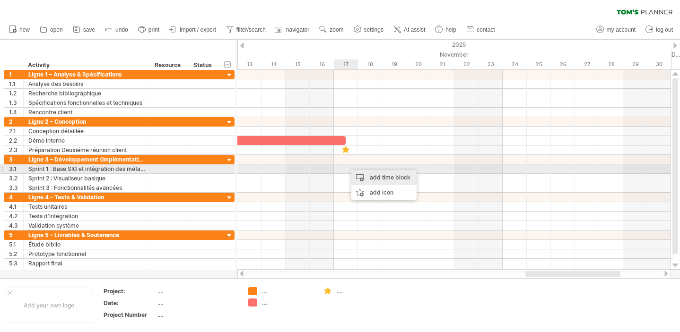
click at [362, 173] on div "add time block" at bounding box center [383, 177] width 65 height 15
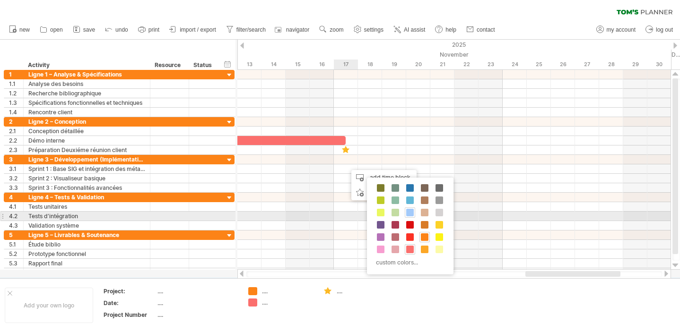
click at [407, 213] on span at bounding box center [410, 213] width 8 height 8
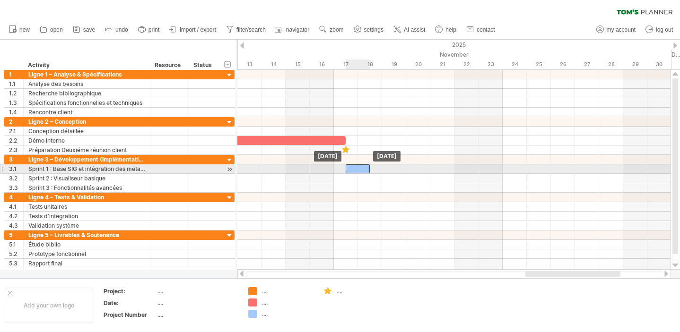
click at [363, 169] on div at bounding box center [358, 169] width 24 height 9
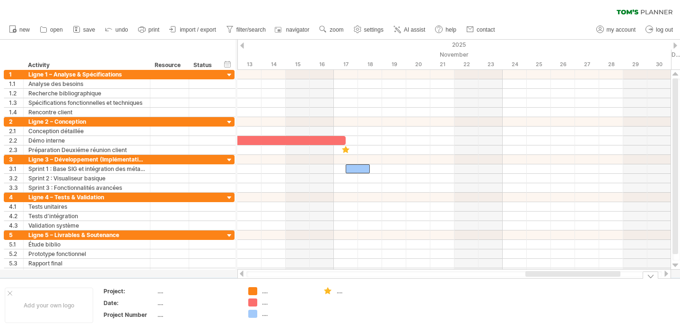
click at [264, 289] on div "...." at bounding box center [288, 291] width 52 height 8
click at [264, 290] on input "text" at bounding box center [285, 291] width 47 height 8
type input "**********"
click at [266, 303] on div "...." at bounding box center [288, 303] width 52 height 8
click at [290, 289] on div "Conception" at bounding box center [288, 291] width 52 height 8
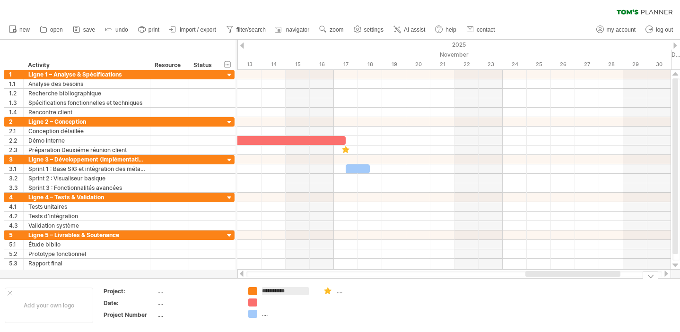
click at [290, 289] on input "**********" at bounding box center [285, 291] width 47 height 8
type input "**********"
click at [344, 292] on div "...." at bounding box center [363, 291] width 52 height 8
type input "*"
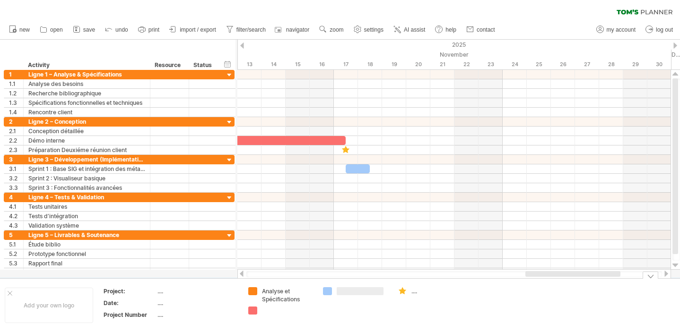
click at [280, 309] on div at bounding box center [288, 311] width 52 height 8
type input "**********"
click at [360, 289] on div at bounding box center [363, 291] width 52 height 8
type input "**********"
click at [420, 292] on div "...." at bounding box center [437, 291] width 52 height 8
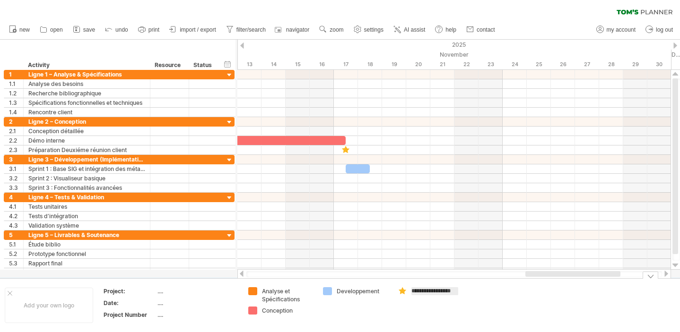
type input "**********"
click at [340, 309] on td "Developpement" at bounding box center [355, 305] width 75 height 36
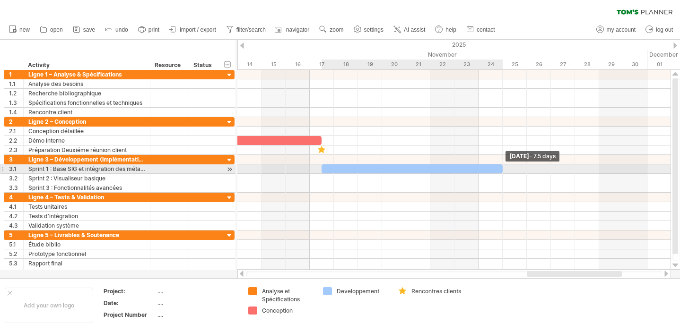
drag, startPoint x: 345, startPoint y: 168, endPoint x: 547, endPoint y: 177, distance: 202.5
click at [547, 177] on div "[DATE] - 7.5 days [DATE]" at bounding box center [453, 170] width 433 height 200
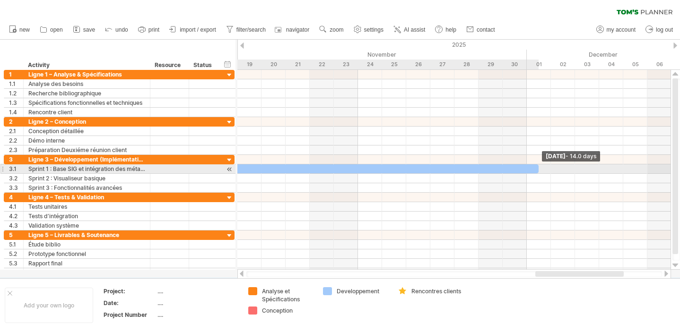
drag, startPoint x: 430, startPoint y: 168, endPoint x: 539, endPoint y: 168, distance: 109.7
click at [539, 169] on span at bounding box center [539, 169] width 4 height 9
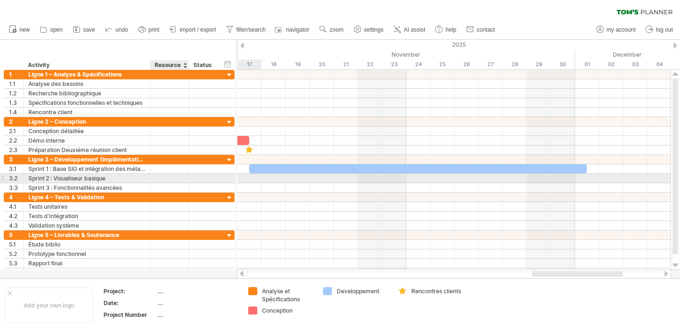
click at [179, 179] on div at bounding box center [169, 178] width 29 height 9
click at [86, 179] on div "Sprint 2 : Visualiseur basique" at bounding box center [86, 178] width 117 height 9
click at [238, 180] on div at bounding box center [453, 178] width 433 height 9
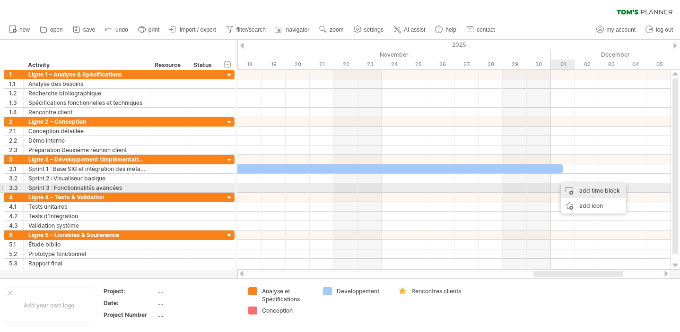
click at [577, 191] on div "add time block" at bounding box center [593, 190] width 65 height 15
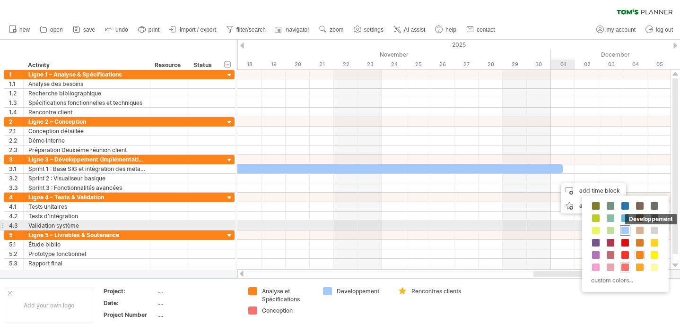
click at [626, 228] on span at bounding box center [625, 231] width 8 height 8
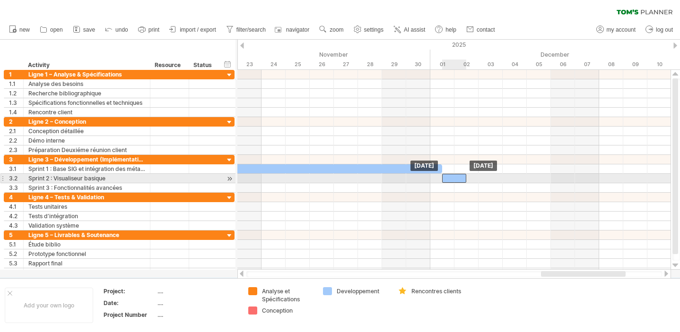
drag, startPoint x: 436, startPoint y: 178, endPoint x: 442, endPoint y: 178, distance: 6.1
click at [443, 178] on div at bounding box center [454, 178] width 24 height 9
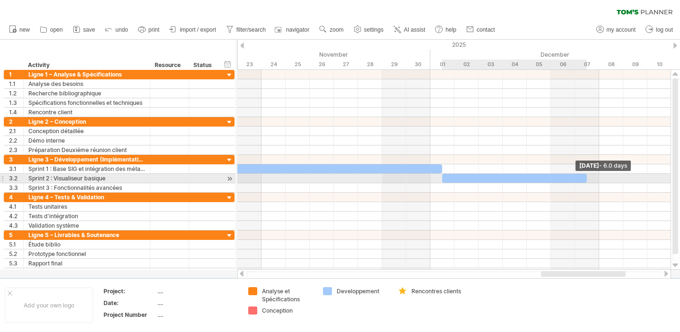
drag, startPoint x: 465, startPoint y: 178, endPoint x: 589, endPoint y: 177, distance: 123.9
click at [589, 177] on div "[DATE] - 6.0 days [DATE]" at bounding box center [453, 170] width 433 height 200
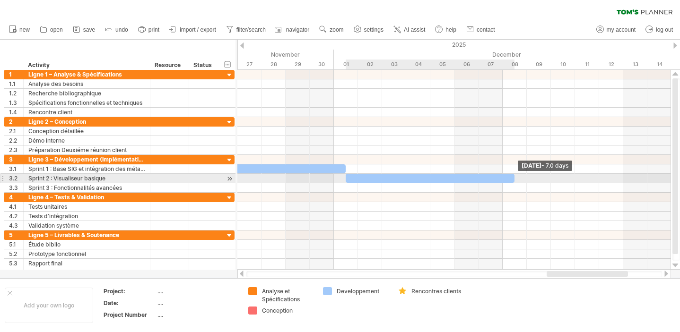
drag, startPoint x: 489, startPoint y: 178, endPoint x: 513, endPoint y: 178, distance: 24.1
click at [513, 178] on span at bounding box center [514, 178] width 4 height 9
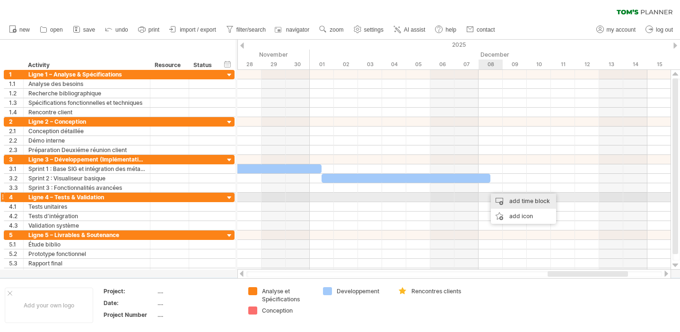
click at [504, 196] on div "add time block" at bounding box center [523, 201] width 65 height 15
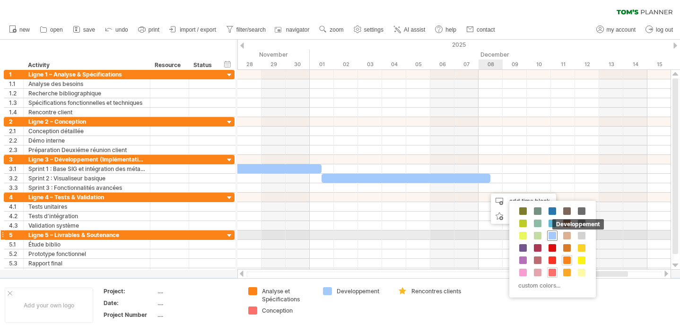
click at [554, 235] on span at bounding box center [552, 236] width 8 height 8
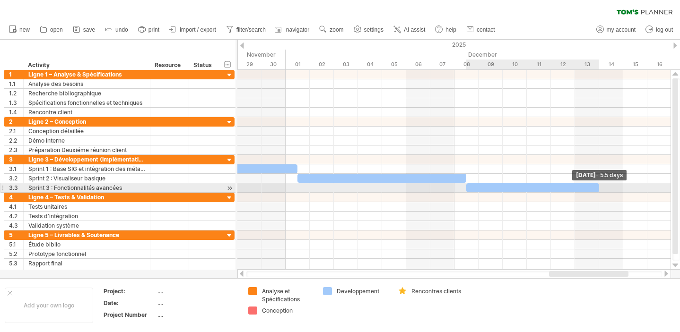
drag, startPoint x: 488, startPoint y: 187, endPoint x: 620, endPoint y: 188, distance: 131.4
click at [599, 188] on div at bounding box center [532, 187] width 133 height 9
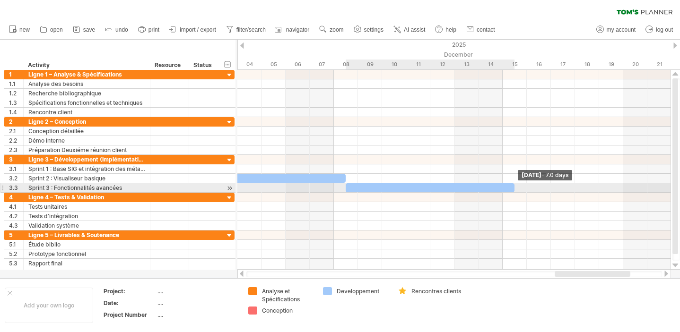
drag, startPoint x: 501, startPoint y: 187, endPoint x: 510, endPoint y: 187, distance: 8.5
click at [510, 187] on div at bounding box center [430, 187] width 169 height 9
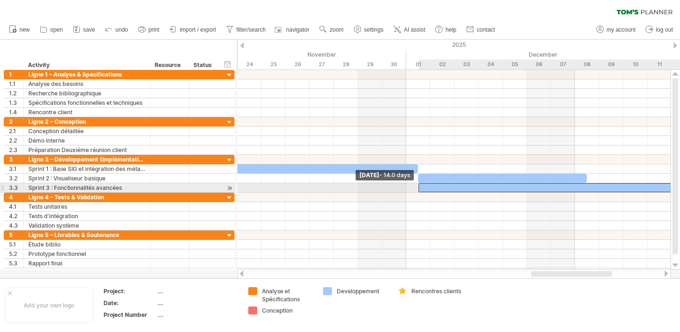
drag, startPoint x: 587, startPoint y: 187, endPoint x: 419, endPoint y: 187, distance: 167.8
click at [419, 187] on span at bounding box center [419, 187] width 4 height 9
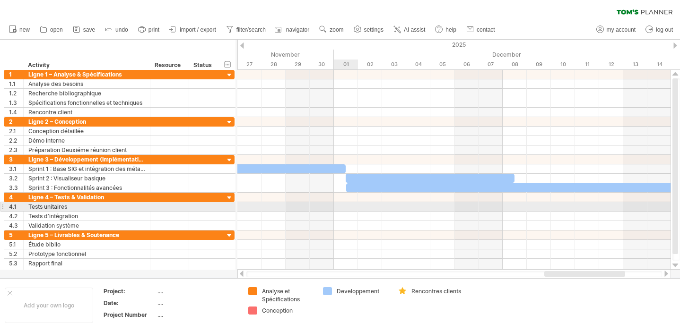
click at [348, 206] on div at bounding box center [453, 206] width 433 height 9
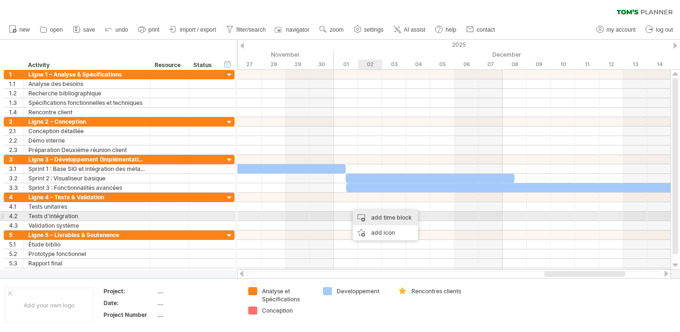
click at [370, 215] on div "add time block" at bounding box center [385, 217] width 65 height 15
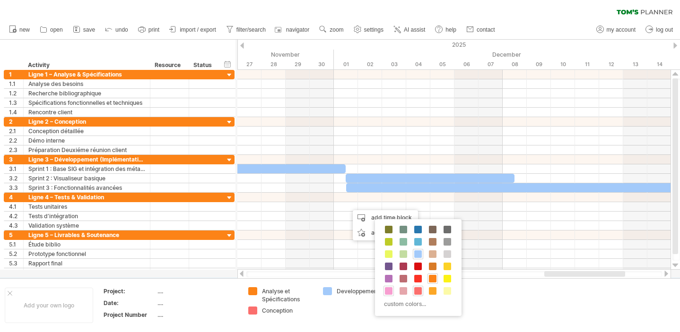
click at [391, 292] on span at bounding box center [389, 291] width 8 height 8
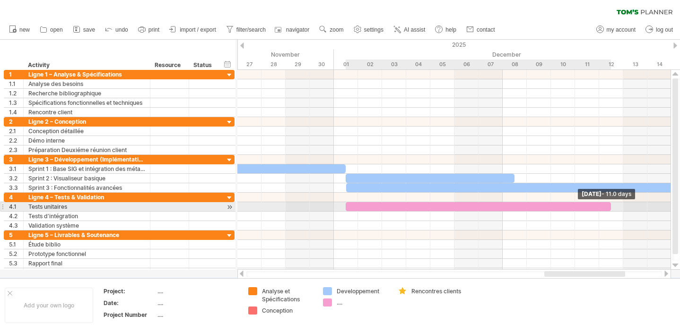
drag, startPoint x: 369, startPoint y: 208, endPoint x: 605, endPoint y: 208, distance: 235.9
click at [605, 208] on div at bounding box center [478, 206] width 265 height 9
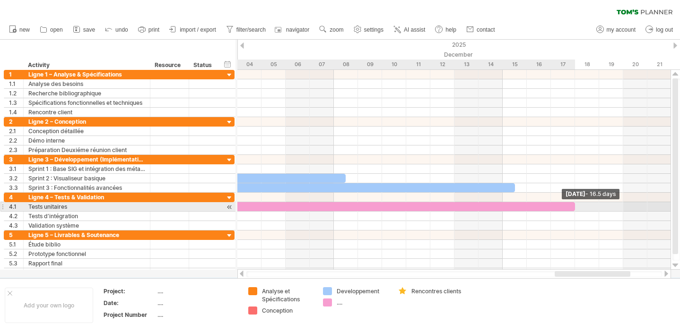
drag, startPoint x: 441, startPoint y: 208, endPoint x: 578, endPoint y: 204, distance: 137.6
click at [578, 204] on div "[DATE] - 16.5 days [DATE] - 14.0 days" at bounding box center [453, 170] width 433 height 200
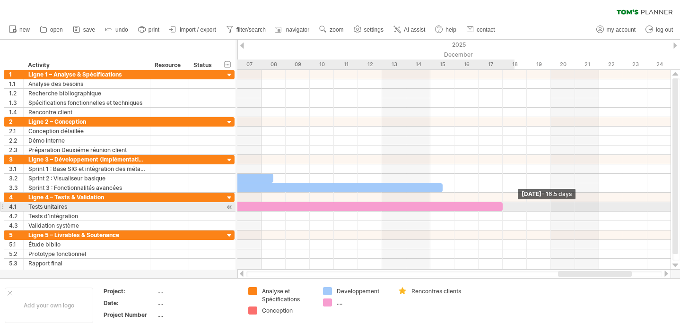
drag, startPoint x: 502, startPoint y: 207, endPoint x: 504, endPoint y: 212, distance: 5.7
click at [504, 211] on div "[DATE] - 16.5 days [DATE] - 14.0 days" at bounding box center [453, 170] width 433 height 200
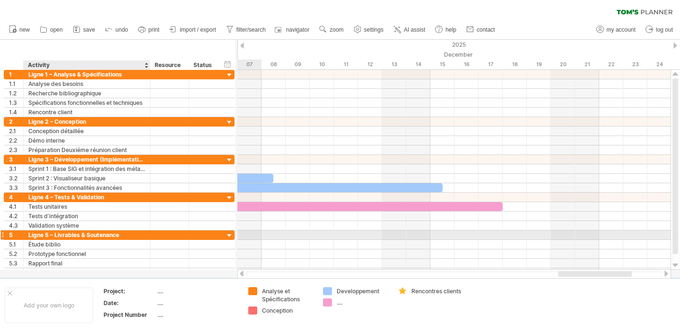
click at [57, 238] on div "Ligne 5 – Livrables & Soutenance" at bounding box center [86, 235] width 117 height 9
click at [84, 234] on input "**********" at bounding box center [86, 235] width 117 height 9
click at [17, 237] on div "5" at bounding box center [16, 235] width 14 height 9
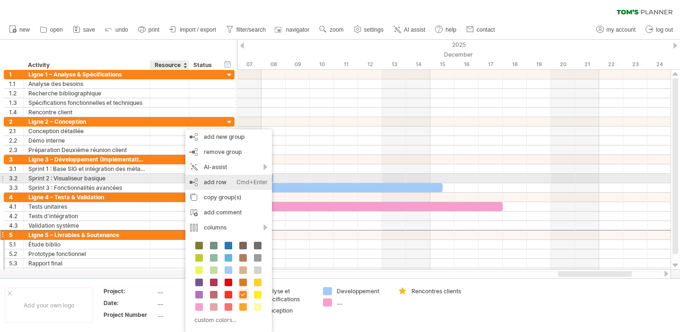
click at [225, 178] on div "add row Ctrl+Enter Cmd+Enter" at bounding box center [228, 182] width 87 height 15
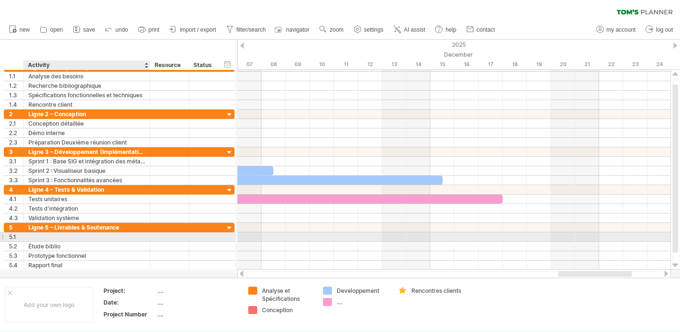
click at [42, 239] on div at bounding box center [86, 237] width 117 height 9
drag, startPoint x: 22, startPoint y: 236, endPoint x: 22, endPoint y: 248, distance: 11.8
click at [22, 248] on div "**********" at bounding box center [119, 246] width 231 height 47
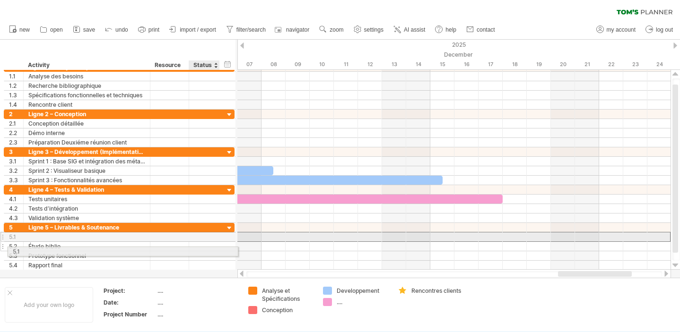
drag, startPoint x: 195, startPoint y: 237, endPoint x: 194, endPoint y: 249, distance: 11.9
click at [194, 250] on div "**********" at bounding box center [119, 246] width 231 height 47
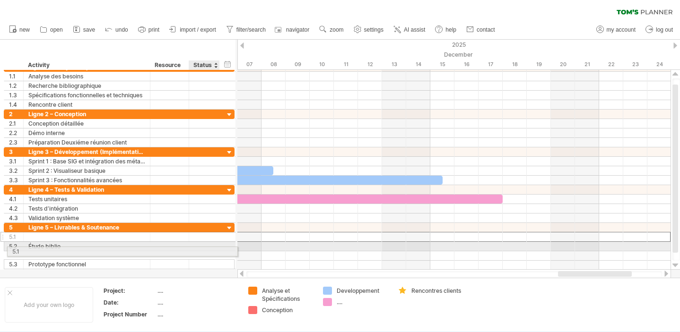
drag, startPoint x: 207, startPoint y: 237, endPoint x: 208, endPoint y: 250, distance: 12.8
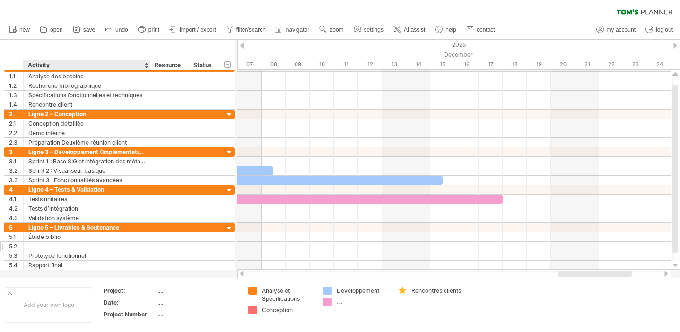
click at [63, 250] on div at bounding box center [86, 246] width 117 height 9
type input "**********"
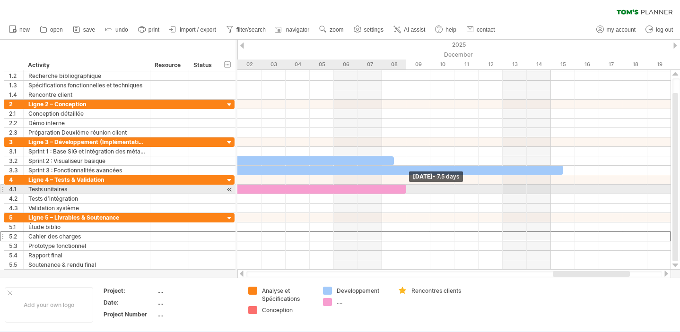
drag, startPoint x: 622, startPoint y: 191, endPoint x: 407, endPoint y: 194, distance: 215.6
click at [407, 194] on div "[DATE] - 7.5 days [DATE] - 14.0 days" at bounding box center [453, 170] width 433 height 200
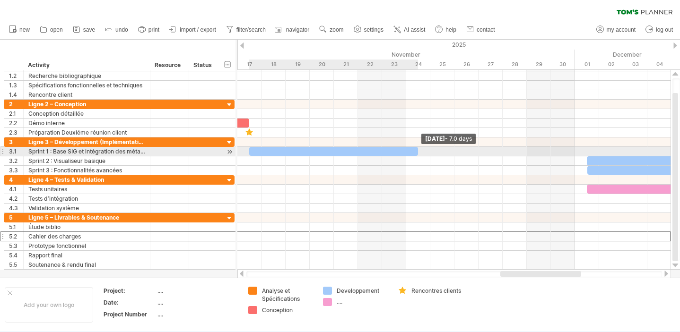
drag, startPoint x: 585, startPoint y: 151, endPoint x: 416, endPoint y: 150, distance: 169.7
click at [416, 150] on div at bounding box center [333, 151] width 169 height 9
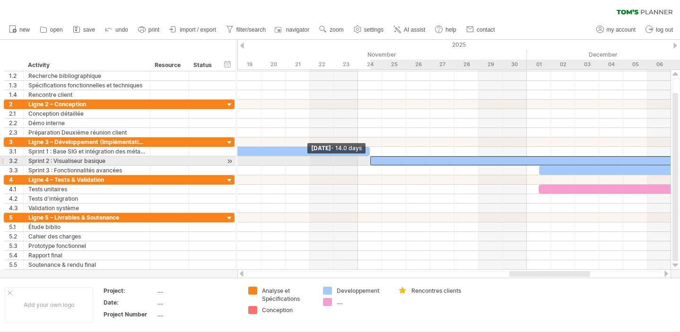
drag, startPoint x: 540, startPoint y: 160, endPoint x: 370, endPoint y: 165, distance: 170.3
click at [369, 165] on span at bounding box center [370, 160] width 4 height 9
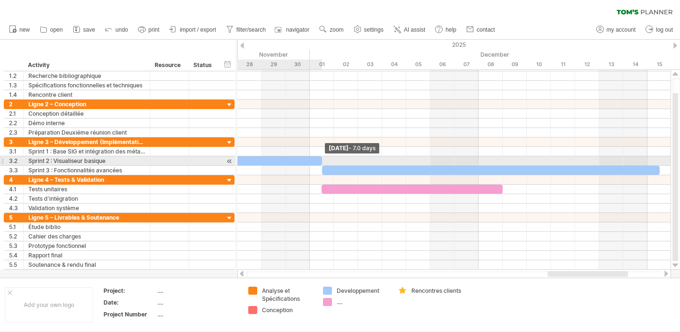
drag, startPoint x: 491, startPoint y: 161, endPoint x: 323, endPoint y: 159, distance: 167.4
click at [323, 159] on span at bounding box center [322, 160] width 4 height 9
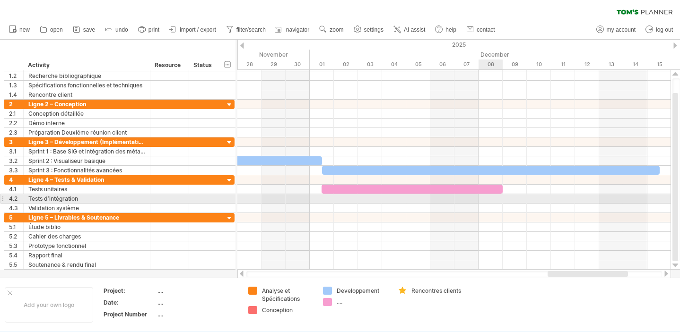
click at [492, 200] on div at bounding box center [453, 198] width 433 height 9
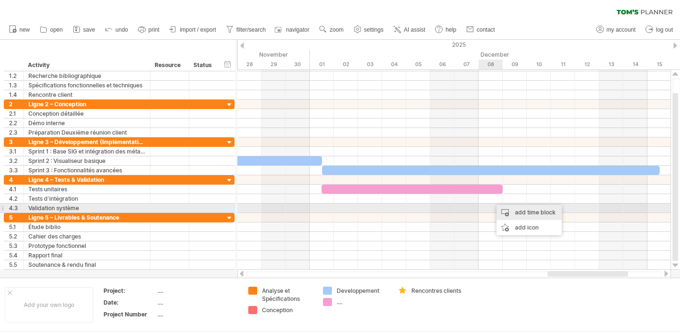
click at [508, 210] on div "add time block" at bounding box center [528, 212] width 65 height 15
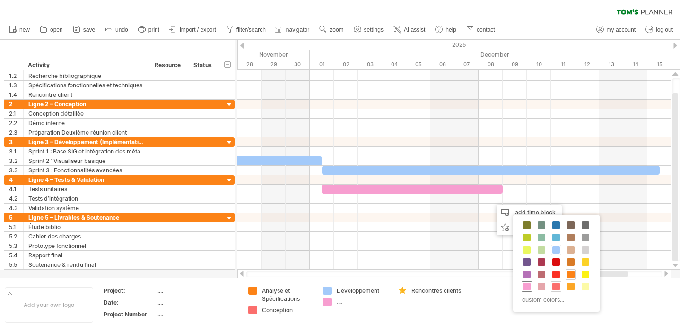
click at [527, 286] on span at bounding box center [527, 287] width 8 height 8
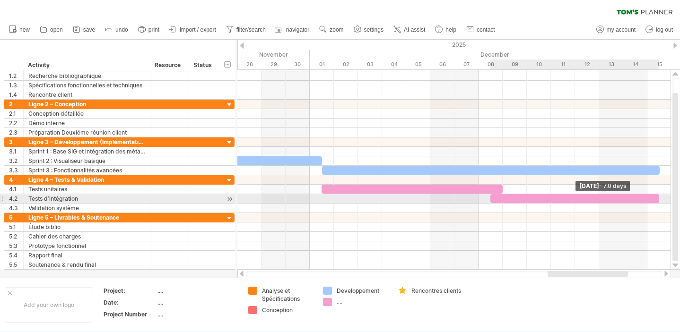
drag, startPoint x: 513, startPoint y: 200, endPoint x: 656, endPoint y: 197, distance: 142.8
click at [656, 197] on div at bounding box center [574, 198] width 169 height 9
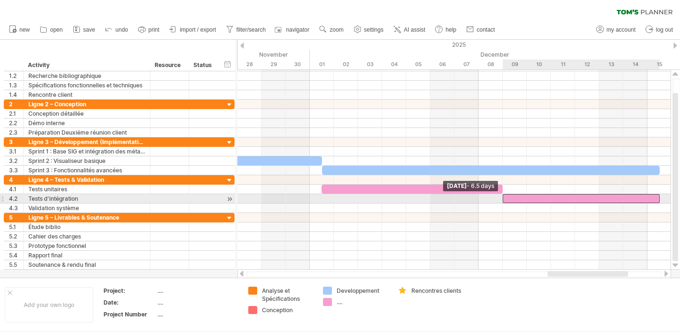
drag, startPoint x: 491, startPoint y: 199, endPoint x: 498, endPoint y: 199, distance: 7.6
click at [499, 199] on div "[DATE] - 7.0 days [DATE] - 6.5 days" at bounding box center [453, 170] width 433 height 200
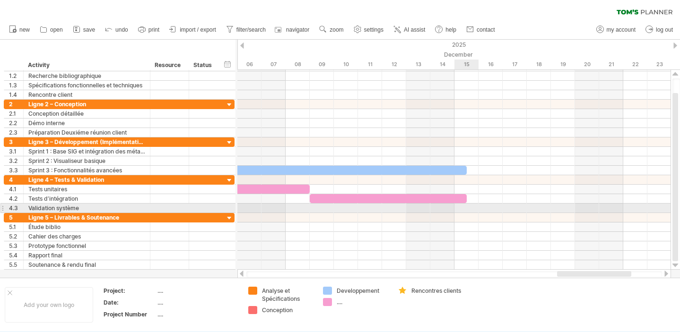
click at [464, 211] on div at bounding box center [453, 208] width 433 height 9
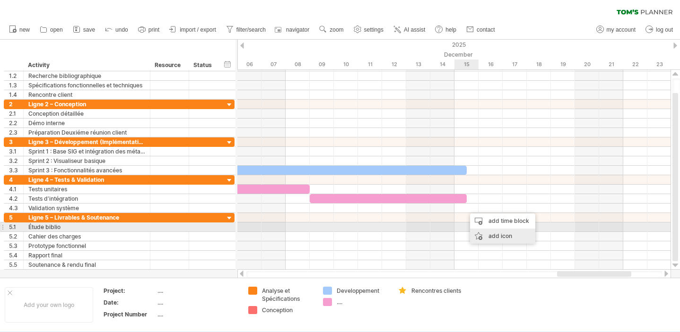
click at [495, 231] on div "add icon" at bounding box center [502, 236] width 65 height 15
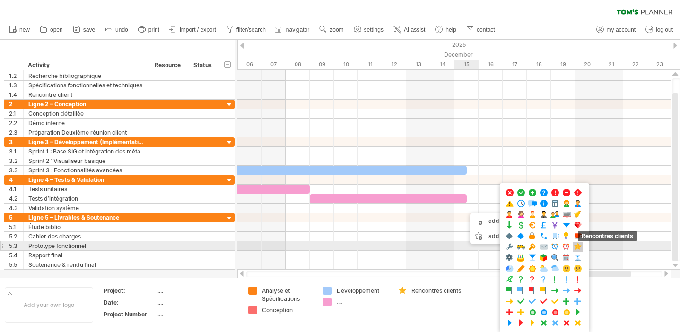
click at [578, 249] on span at bounding box center [577, 247] width 9 height 9
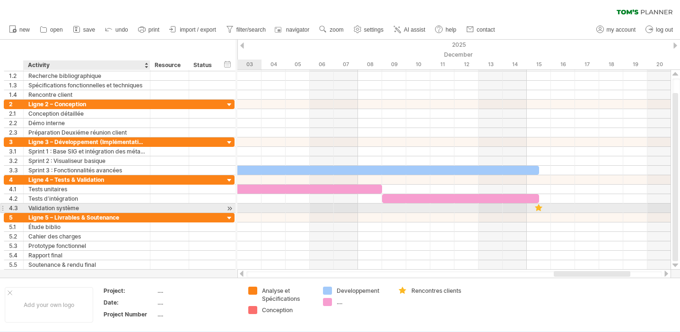
click at [86, 206] on div "Validation système" at bounding box center [86, 208] width 117 height 9
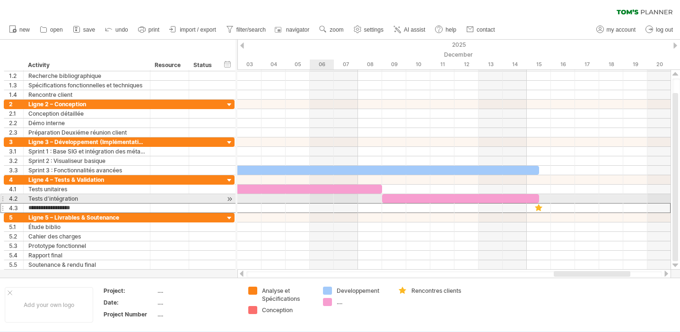
click at [312, 201] on div at bounding box center [453, 198] width 433 height 9
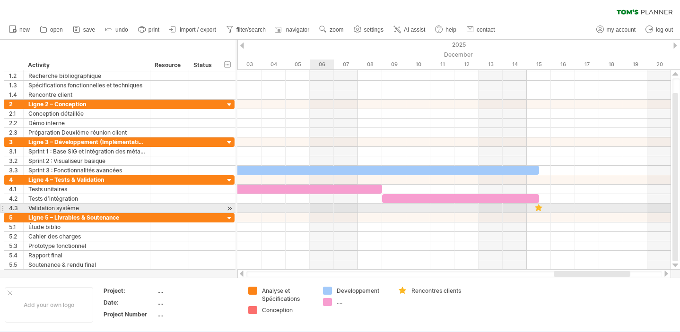
click at [316, 205] on div at bounding box center [453, 208] width 433 height 9
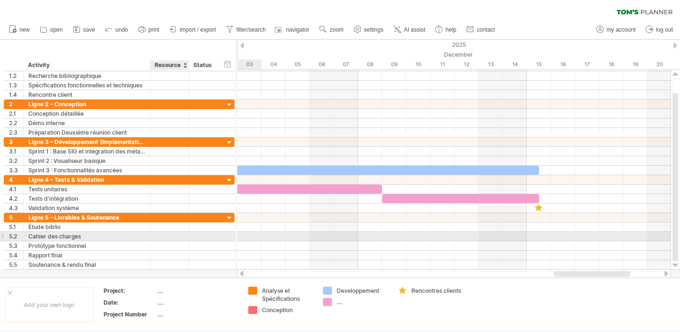
click at [169, 233] on div at bounding box center [169, 236] width 29 height 9
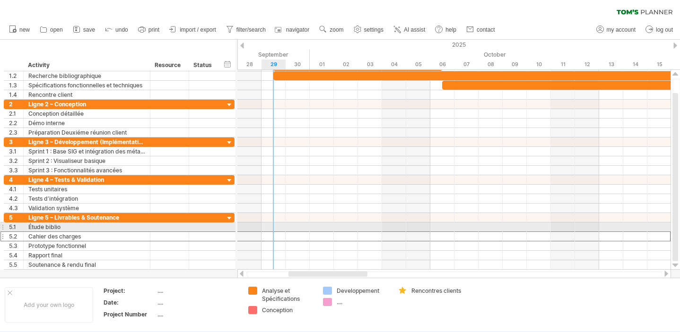
click at [281, 226] on div at bounding box center [453, 227] width 433 height 9
click at [271, 229] on div at bounding box center [453, 227] width 433 height 9
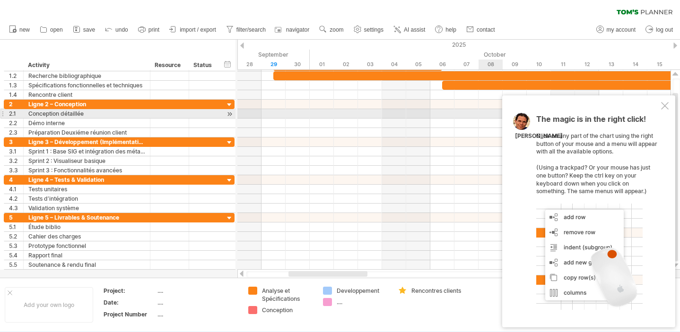
click at [666, 111] on div "The magic is in the right click! Click on any part of the chart using the right…" at bounding box center [588, 212] width 173 height 232
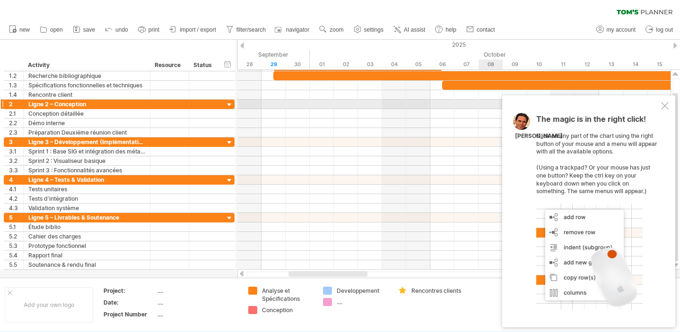
click at [662, 100] on div "The magic is in the right click! Click on any part of the chart using the right…" at bounding box center [588, 212] width 173 height 232
click at [662, 104] on div at bounding box center [665, 106] width 8 height 8
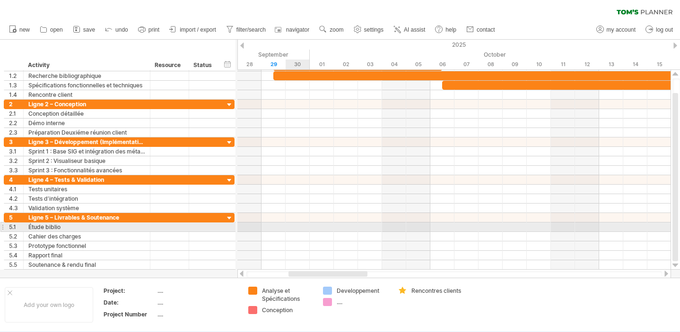
click at [291, 229] on div at bounding box center [453, 227] width 433 height 9
click at [280, 229] on div at bounding box center [453, 227] width 433 height 9
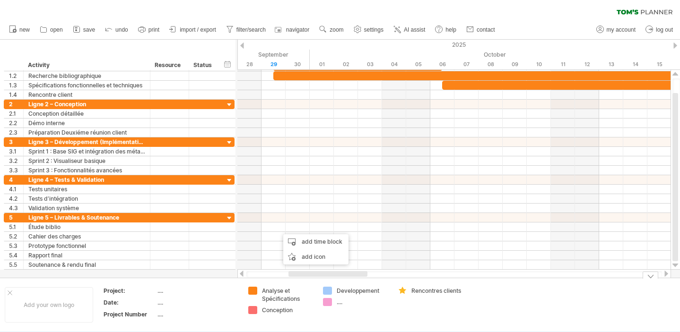
click at [345, 302] on div "...." at bounding box center [363, 302] width 52 height 8
type input "**********"
click at [87, 31] on span "save" at bounding box center [89, 29] width 12 height 7
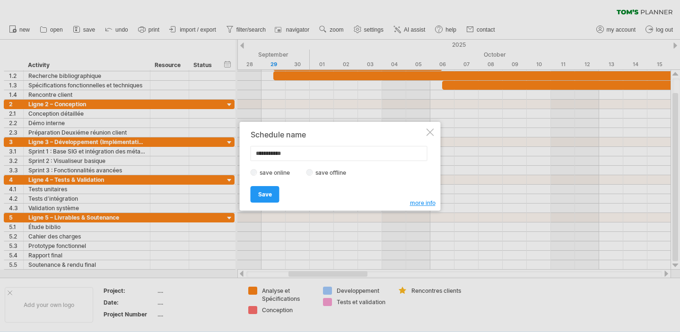
drag, startPoint x: 300, startPoint y: 152, endPoint x: 256, endPoint y: 153, distance: 43.5
click at [256, 153] on input "**********" at bounding box center [339, 153] width 177 height 15
type input "**********"
click at [264, 195] on span "Save" at bounding box center [265, 194] width 14 height 7
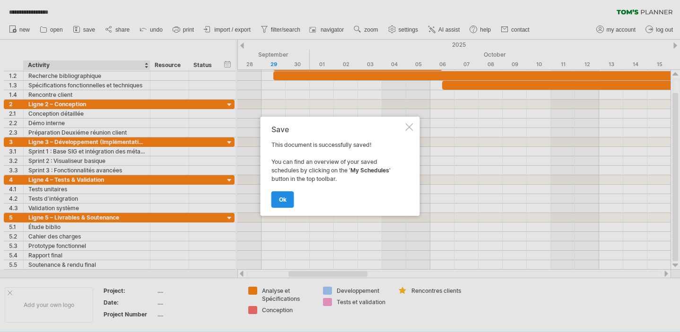
click at [291, 199] on link "ok" at bounding box center [282, 199] width 23 height 17
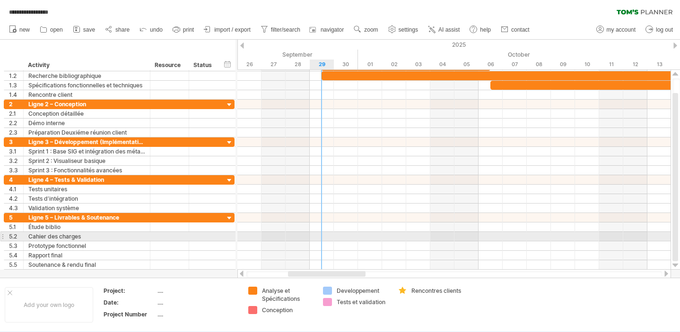
click at [323, 236] on div at bounding box center [453, 236] width 433 height 9
click at [321, 236] on div at bounding box center [453, 236] width 433 height 9
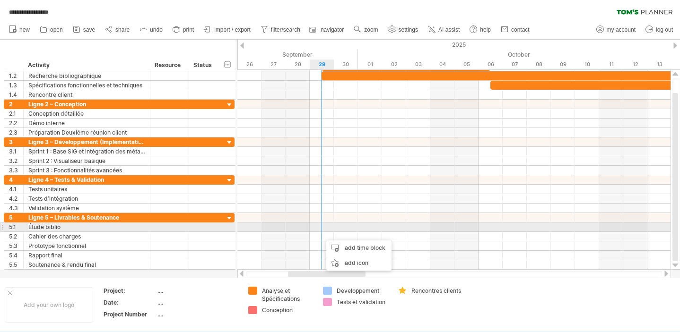
click at [333, 227] on div at bounding box center [453, 227] width 433 height 9
click at [321, 227] on div at bounding box center [453, 227] width 433 height 9
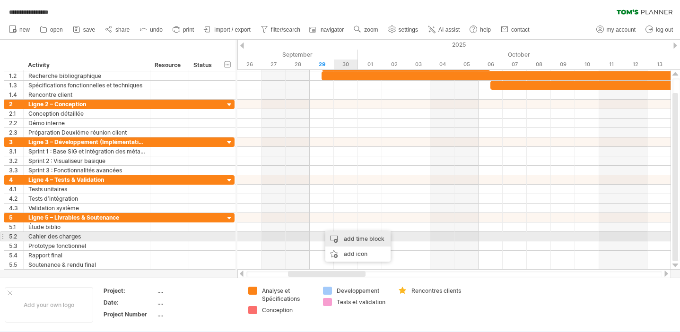
click at [342, 235] on div "add time block" at bounding box center [357, 239] width 65 height 15
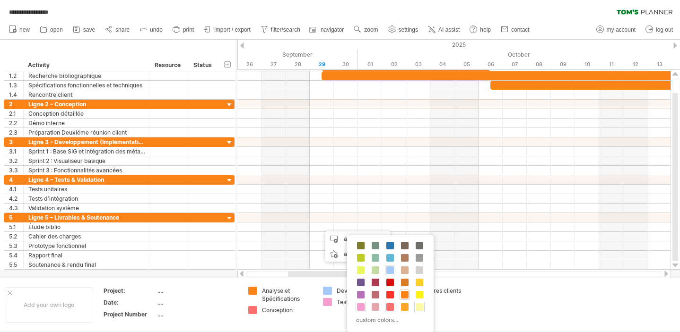
click at [417, 309] on span at bounding box center [420, 308] width 8 height 8
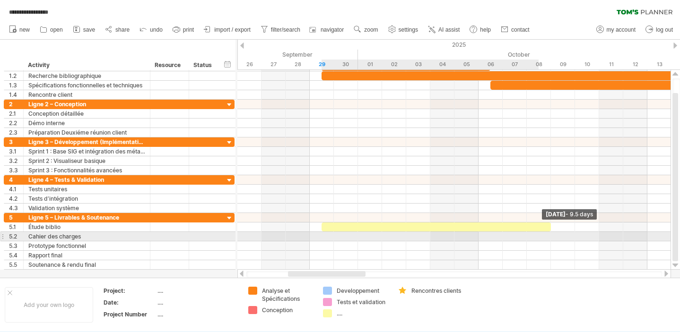
drag, startPoint x: 345, startPoint y: 227, endPoint x: 572, endPoint y: 235, distance: 226.6
click at [572, 235] on div "[DATE] - 9.5 days [DATE] - 6.5 days" at bounding box center [453, 170] width 433 height 200
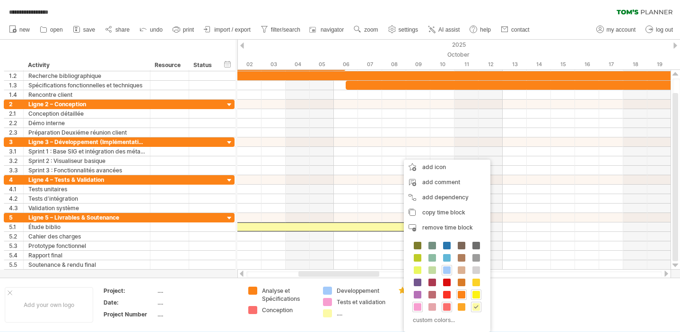
click at [473, 290] on div at bounding box center [476, 295] width 10 height 10
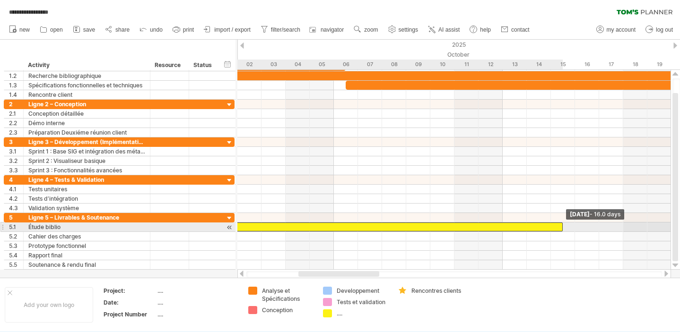
drag, startPoint x: 428, startPoint y: 228, endPoint x: 565, endPoint y: 230, distance: 137.1
click at [565, 230] on div "[DATE] - 16.0 days [DATE] - 6.5 days" at bounding box center [453, 170] width 433 height 200
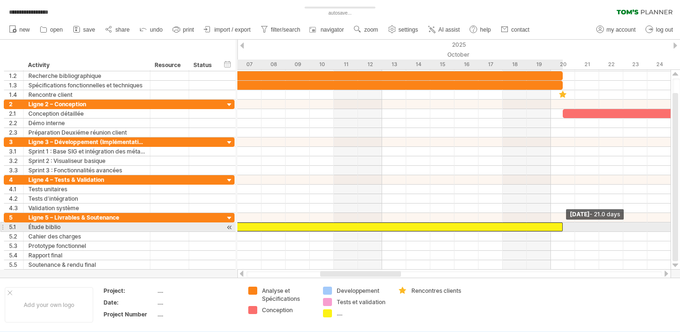
drag, startPoint x: 441, startPoint y: 228, endPoint x: 559, endPoint y: 228, distance: 118.2
click at [559, 228] on div at bounding box center [309, 227] width 506 height 9
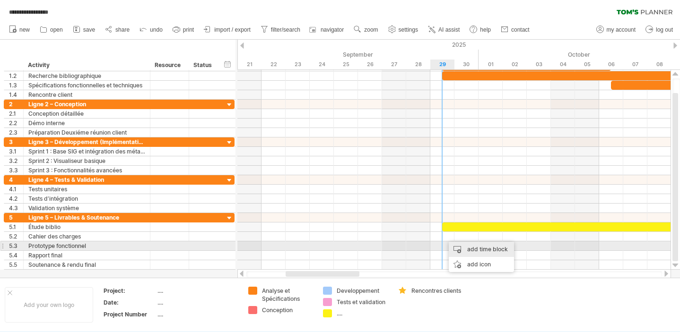
click at [461, 247] on div "add time block" at bounding box center [481, 249] width 65 height 15
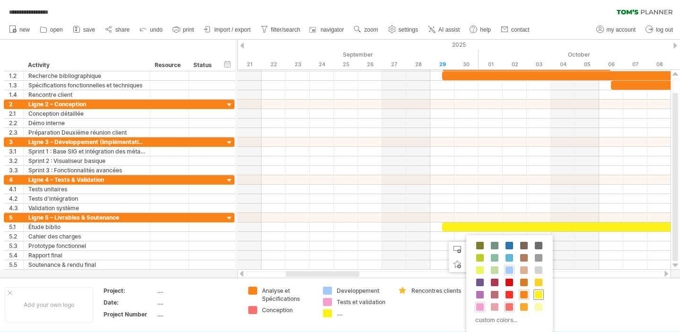
click at [538, 295] on span at bounding box center [539, 295] width 8 height 8
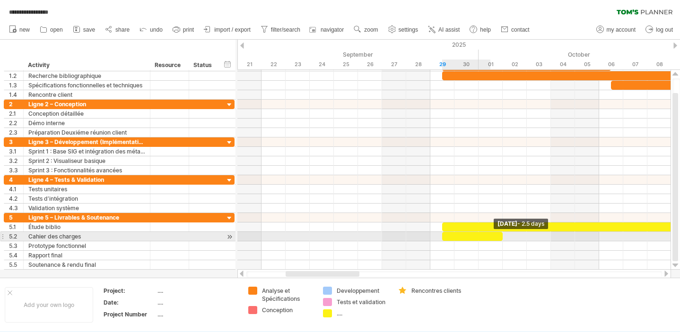
drag, startPoint x: 466, startPoint y: 237, endPoint x: 631, endPoint y: 240, distance: 165.0
click at [503, 240] on div at bounding box center [472, 236] width 61 height 9
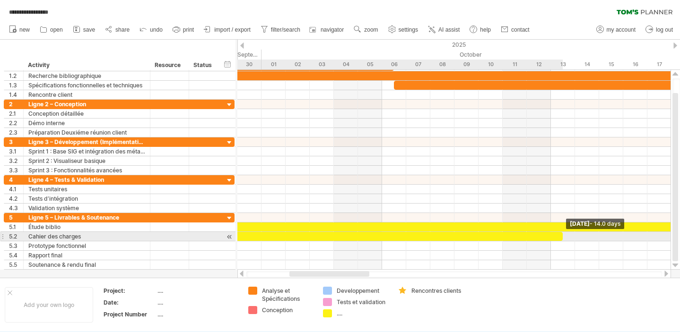
drag, startPoint x: 416, startPoint y: 237, endPoint x: 563, endPoint y: 238, distance: 147.0
click at [563, 239] on span at bounding box center [563, 236] width 4 height 9
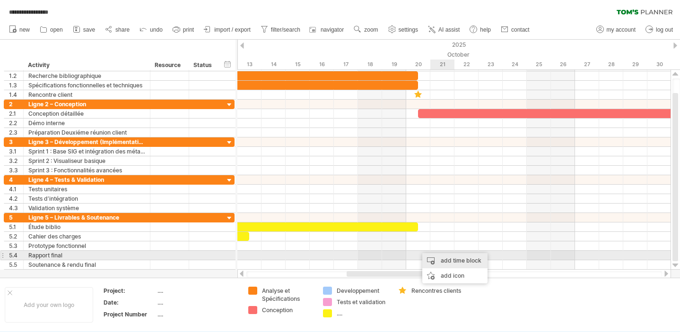
click at [450, 257] on div "add time block" at bounding box center [454, 260] width 65 height 15
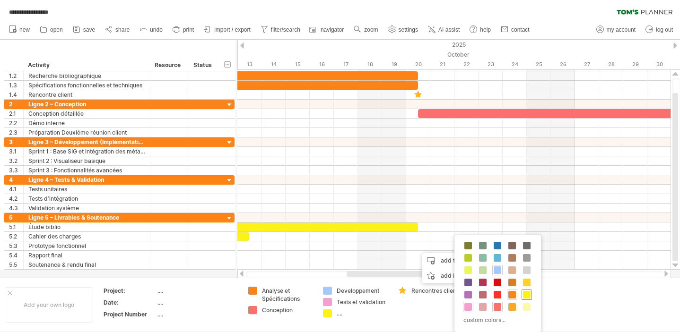
click at [527, 292] on span at bounding box center [527, 295] width 8 height 8
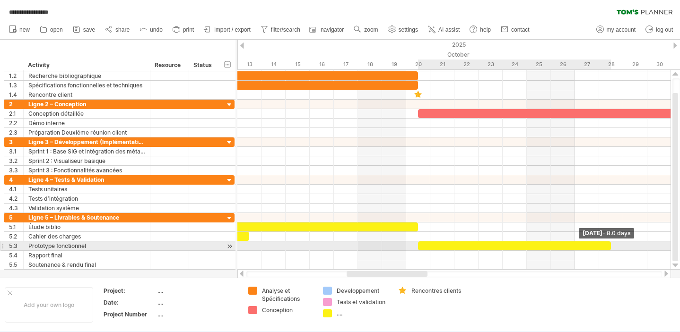
drag, startPoint x: 441, startPoint y: 246, endPoint x: 607, endPoint y: 250, distance: 165.5
click at [607, 250] on div at bounding box center [514, 246] width 193 height 9
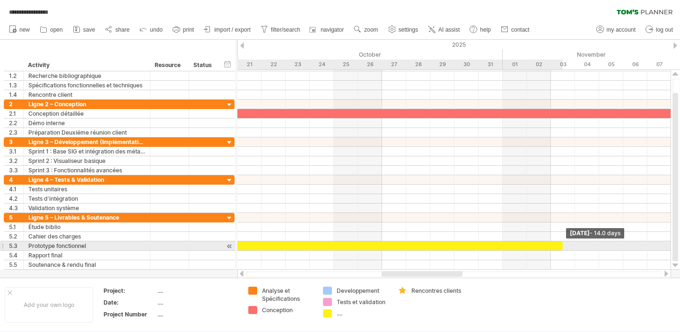
drag, startPoint x: 417, startPoint y: 248, endPoint x: 564, endPoint y: 248, distance: 147.0
click at [565, 248] on div "[DATE] - 14.0 days [DATE] - 6.5 days" at bounding box center [453, 170] width 433 height 200
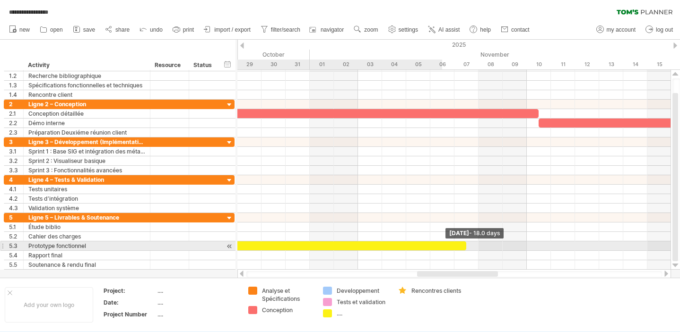
drag, startPoint x: 368, startPoint y: 247, endPoint x: 590, endPoint y: 248, distance: 221.7
click at [590, 248] on div "[DATE] - 18.0 days [DATE] - 6.5 days" at bounding box center [453, 170] width 433 height 200
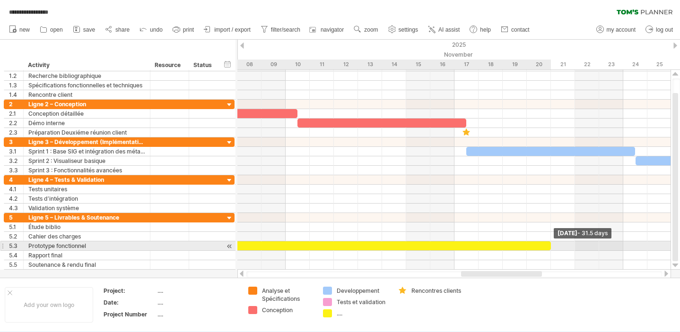
drag, startPoint x: 345, startPoint y: 246, endPoint x: 548, endPoint y: 245, distance: 203.8
click at [549, 246] on span at bounding box center [551, 246] width 4 height 9
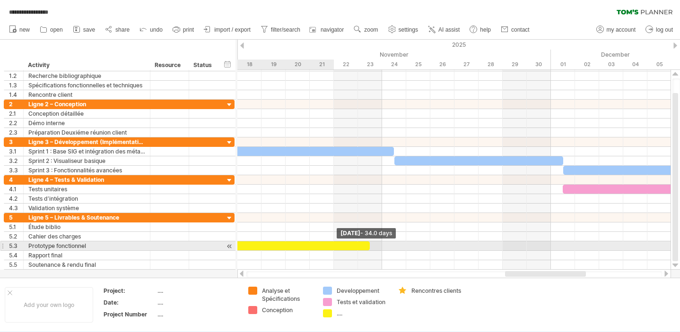
drag, startPoint x: 308, startPoint y: 247, endPoint x: 594, endPoint y: 245, distance: 286.5
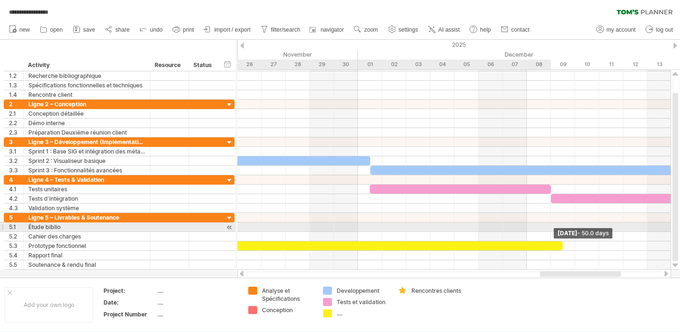
drag, startPoint x: 406, startPoint y: 246, endPoint x: 615, endPoint y: 229, distance: 209.7
click at [615, 229] on div "[DATE] - 50.0 days [DATE] - 6.5 days" at bounding box center [453, 170] width 433 height 200
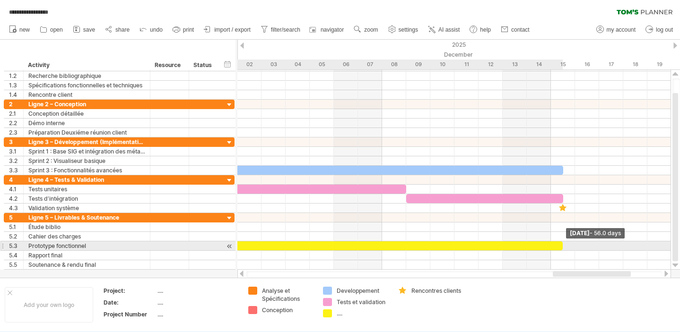
drag, startPoint x: 466, startPoint y: 247, endPoint x: 560, endPoint y: 245, distance: 94.1
click at [562, 246] on span at bounding box center [563, 246] width 4 height 9
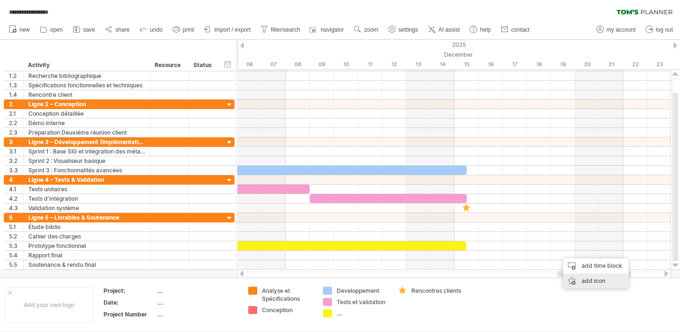
click at [580, 276] on div "add icon" at bounding box center [595, 281] width 65 height 15
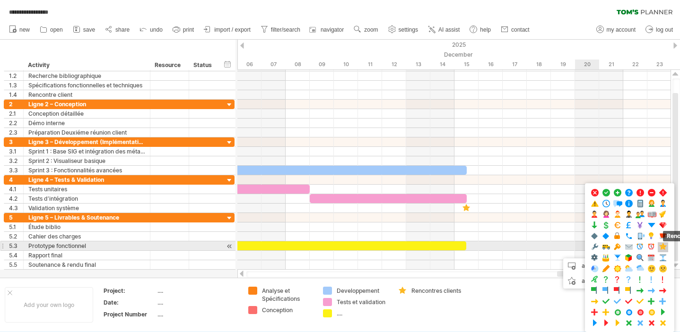
click at [662, 251] on span at bounding box center [662, 247] width 9 height 9
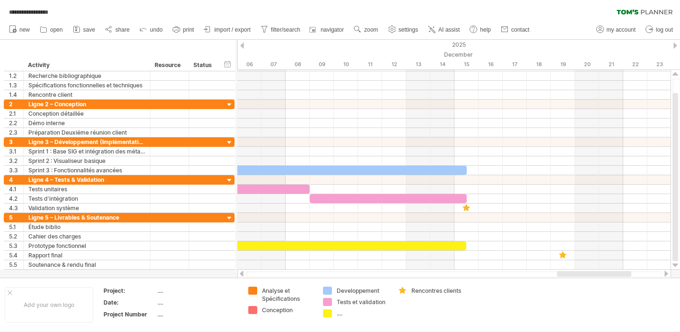
click at [672, 45] on div "2025" at bounding box center [177, 45] width 1374 height 10
click at [674, 44] on div at bounding box center [675, 46] width 4 height 6
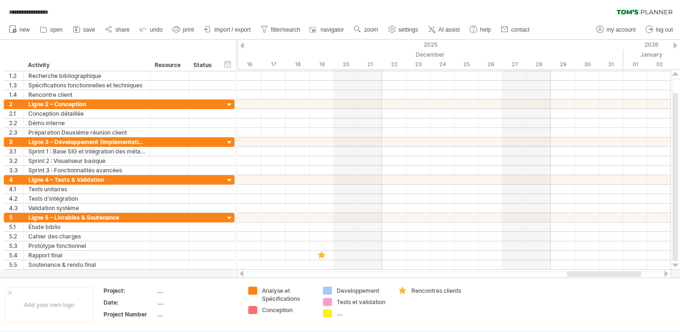
click at [674, 44] on div at bounding box center [675, 46] width 4 height 6
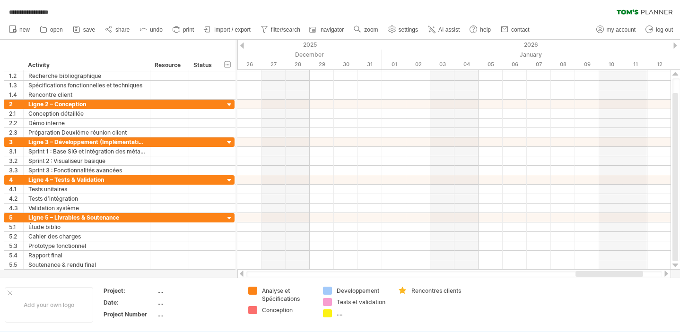
click at [674, 44] on div at bounding box center [675, 46] width 4 height 6
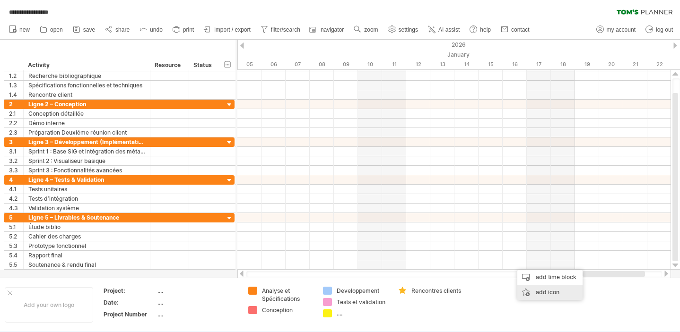
click at [543, 290] on div "add icon" at bounding box center [549, 292] width 65 height 15
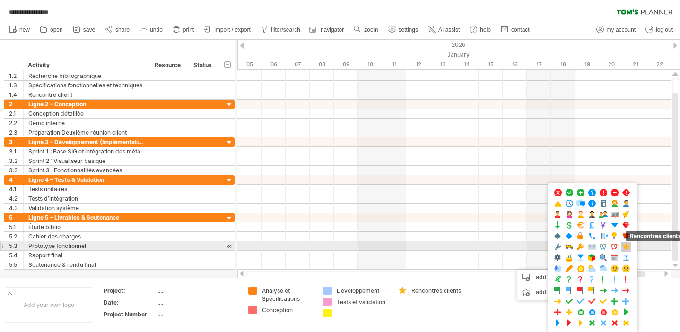
click at [625, 251] on span at bounding box center [625, 247] width 9 height 9
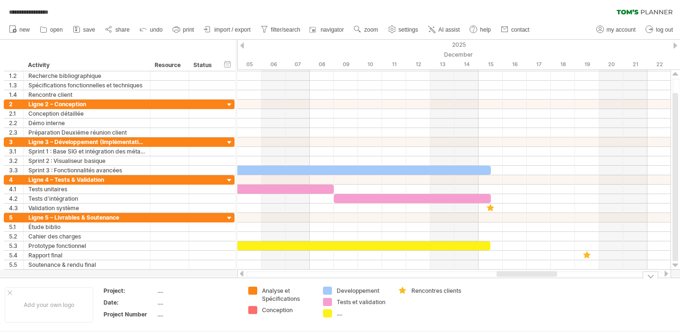
click at [349, 313] on div "...." at bounding box center [363, 314] width 52 height 8
type input "*********"
click at [158, 293] on div "...." at bounding box center [196, 291] width 79 height 8
type input "**********"
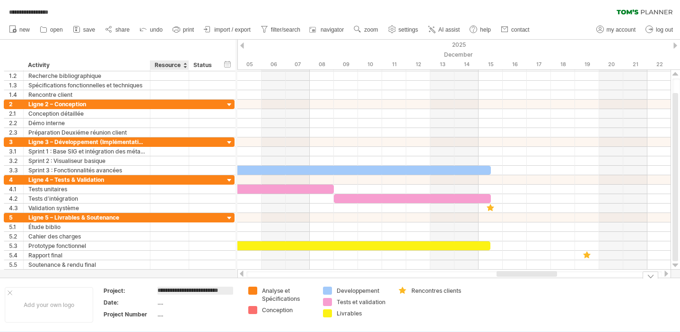
click at [164, 304] on div "...." at bounding box center [196, 303] width 79 height 8
type input "********"
click at [164, 316] on div "...." at bounding box center [196, 315] width 79 height 8
type input "**"
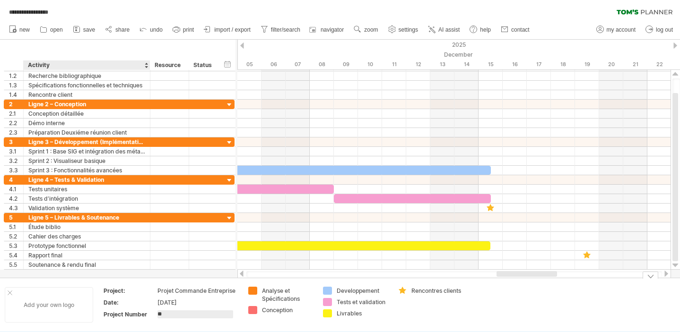
click at [52, 306] on div "Add your own logo" at bounding box center [49, 304] width 88 height 35
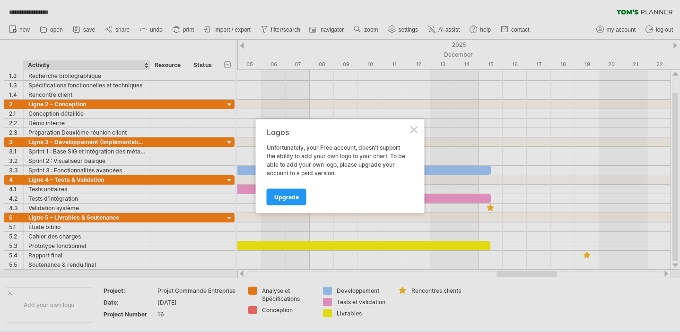
click at [412, 124] on div "Logos Unfortunately, your Free account, doesn't support the ability to add your…" at bounding box center [340, 166] width 169 height 94
click at [419, 127] on div "Logos Unfortunately, your Free account, doesn't support the ability to add your…" at bounding box center [340, 166] width 169 height 94
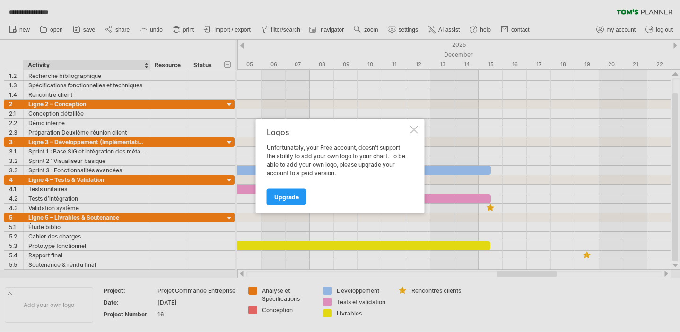
click at [419, 127] on div "Logos Unfortunately, your Free account, doesn't support the ability to add your…" at bounding box center [340, 166] width 169 height 94
click at [414, 128] on div at bounding box center [414, 130] width 8 height 8
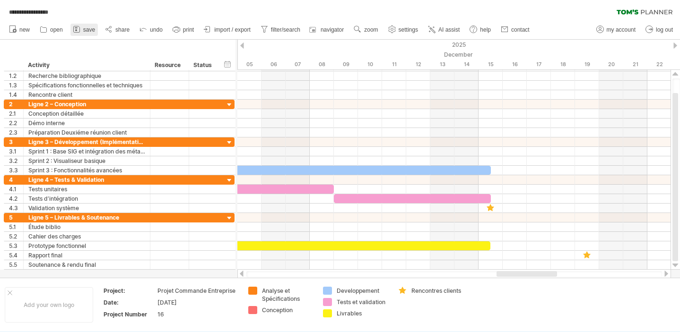
click at [87, 27] on span "save" at bounding box center [89, 29] width 12 height 7
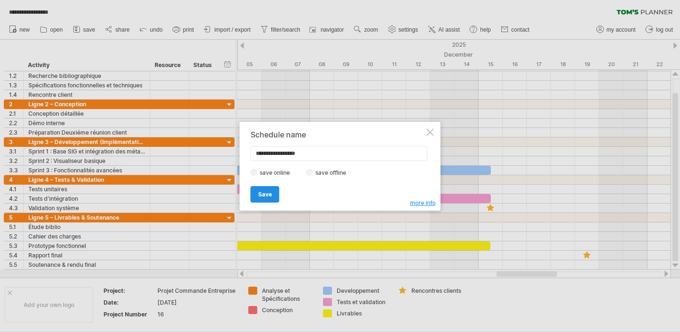
click at [263, 189] on link "Save" at bounding box center [265, 194] width 29 height 17
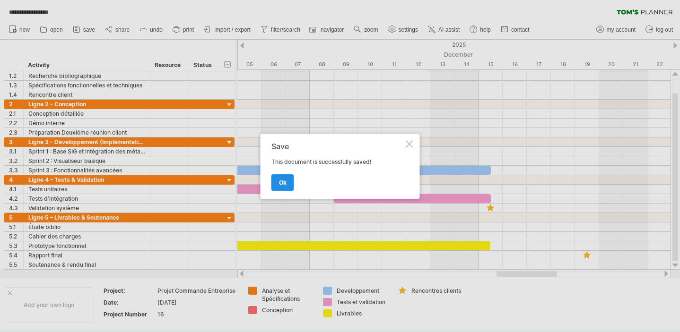
click at [281, 179] on span "ok" at bounding box center [283, 182] width 8 height 7
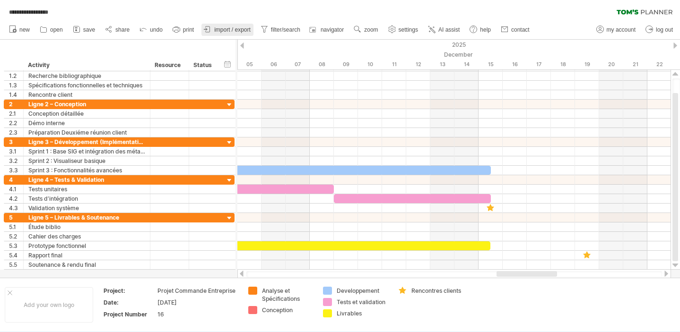
click at [227, 32] on span "import / export" at bounding box center [232, 29] width 36 height 7
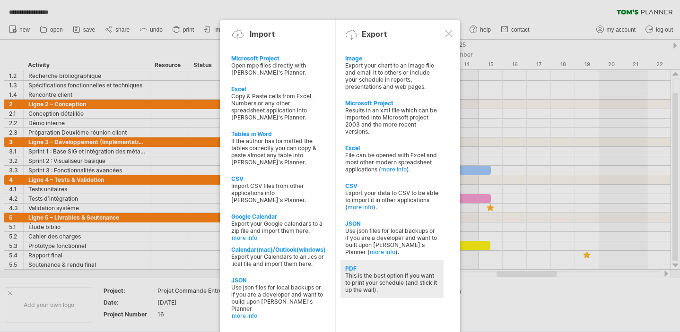
click at [355, 265] on div "PDF" at bounding box center [392, 268] width 94 height 7
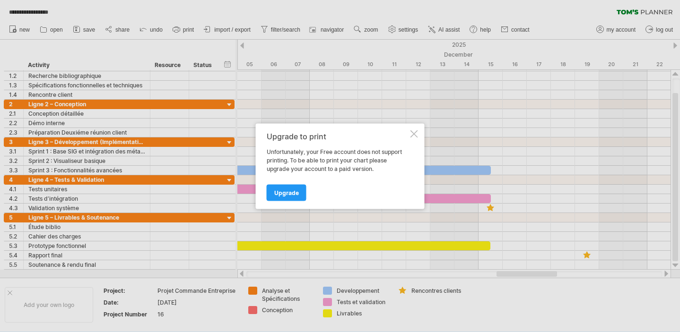
click at [412, 135] on div at bounding box center [414, 134] width 8 height 8
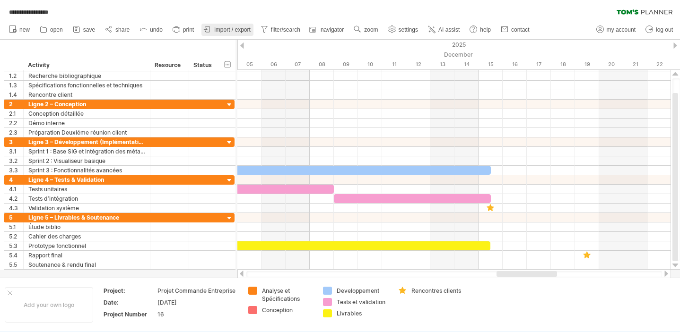
click at [217, 30] on span "import / export" at bounding box center [232, 29] width 36 height 7
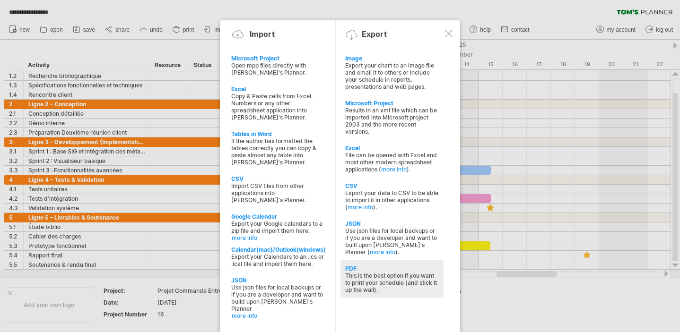
click at [355, 265] on div "PDF" at bounding box center [392, 268] width 94 height 7
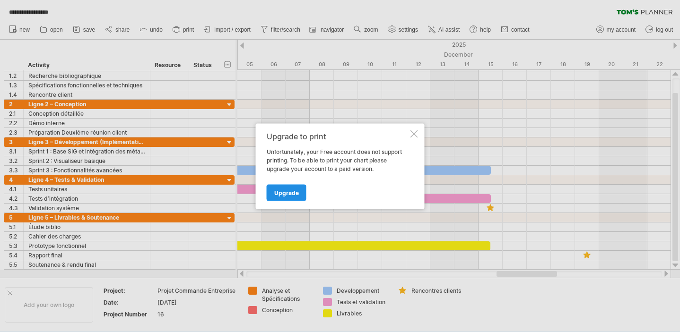
click at [278, 192] on span "Upgrade" at bounding box center [286, 192] width 25 height 7
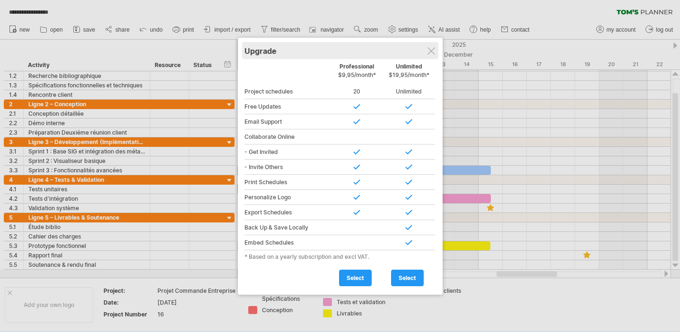
click at [421, 50] on div "Upgrade" at bounding box center [339, 50] width 191 height 17
click at [427, 51] on div at bounding box center [431, 51] width 8 height 8
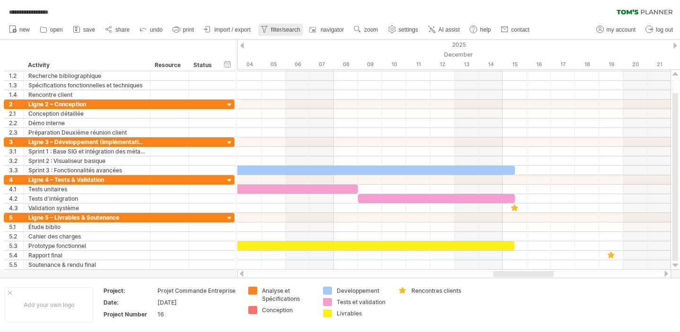
click at [273, 28] on span "filter/search" at bounding box center [285, 29] width 29 height 7
type input "**********"
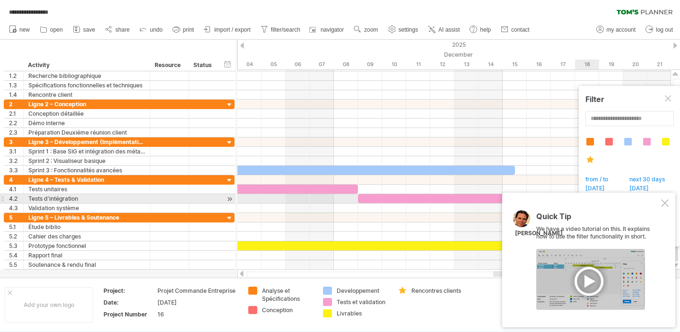
click at [664, 203] on div at bounding box center [665, 204] width 8 height 8
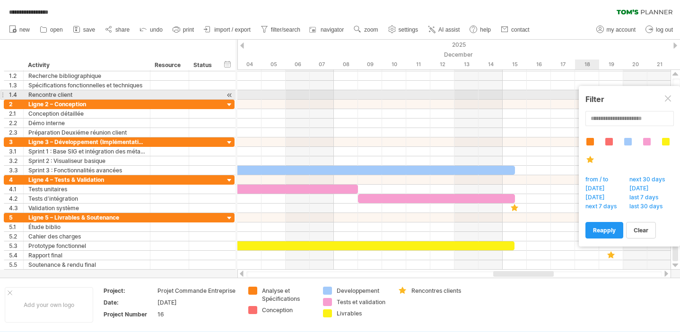
click at [665, 98] on div at bounding box center [669, 100] width 8 height 8
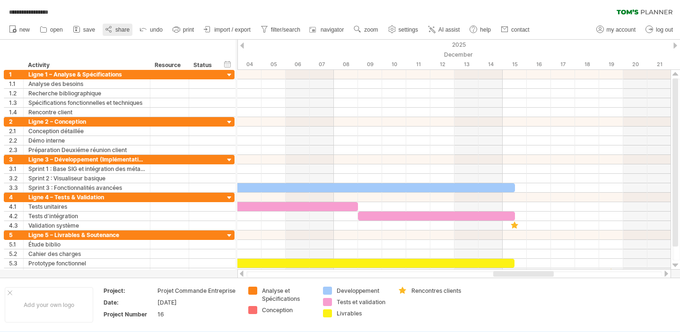
click at [120, 28] on span "share" at bounding box center [122, 29] width 14 height 7
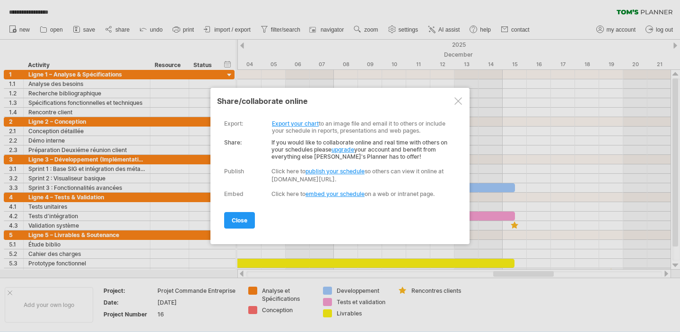
click at [297, 123] on link "Export your chart" at bounding box center [295, 123] width 47 height 7
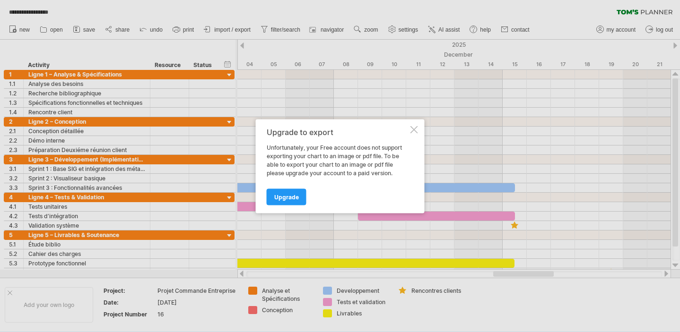
click at [414, 130] on div at bounding box center [414, 130] width 8 height 8
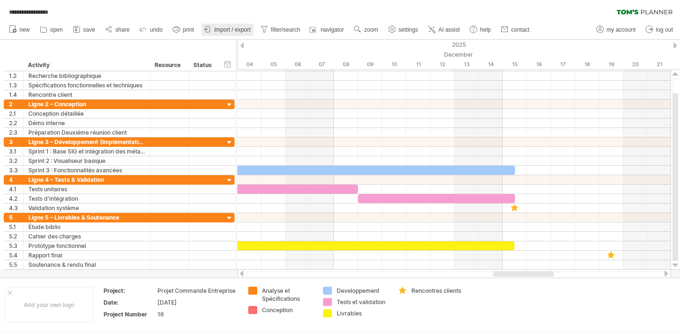
click at [238, 34] on link "import / export" at bounding box center [227, 30] width 52 height 12
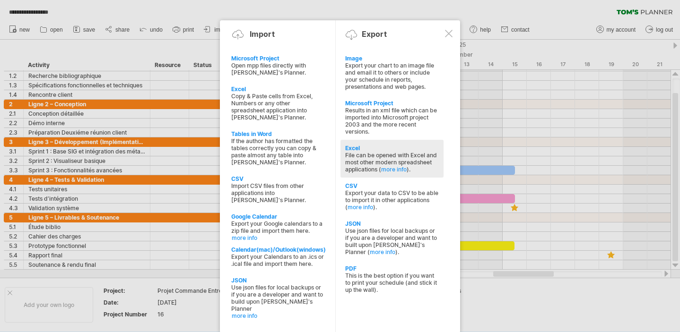
click at [353, 145] on div "Excel" at bounding box center [392, 148] width 94 height 7
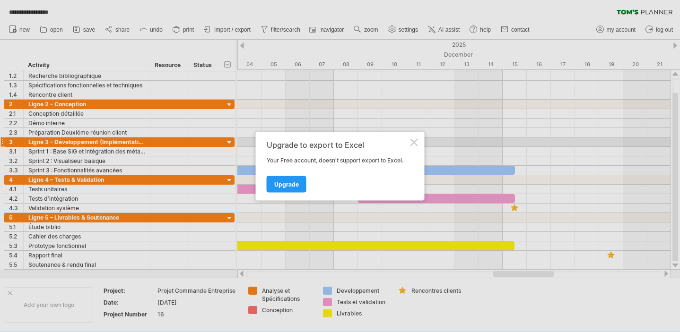
click at [413, 145] on div at bounding box center [414, 143] width 8 height 8
